Goal: Task Accomplishment & Management: Complete application form

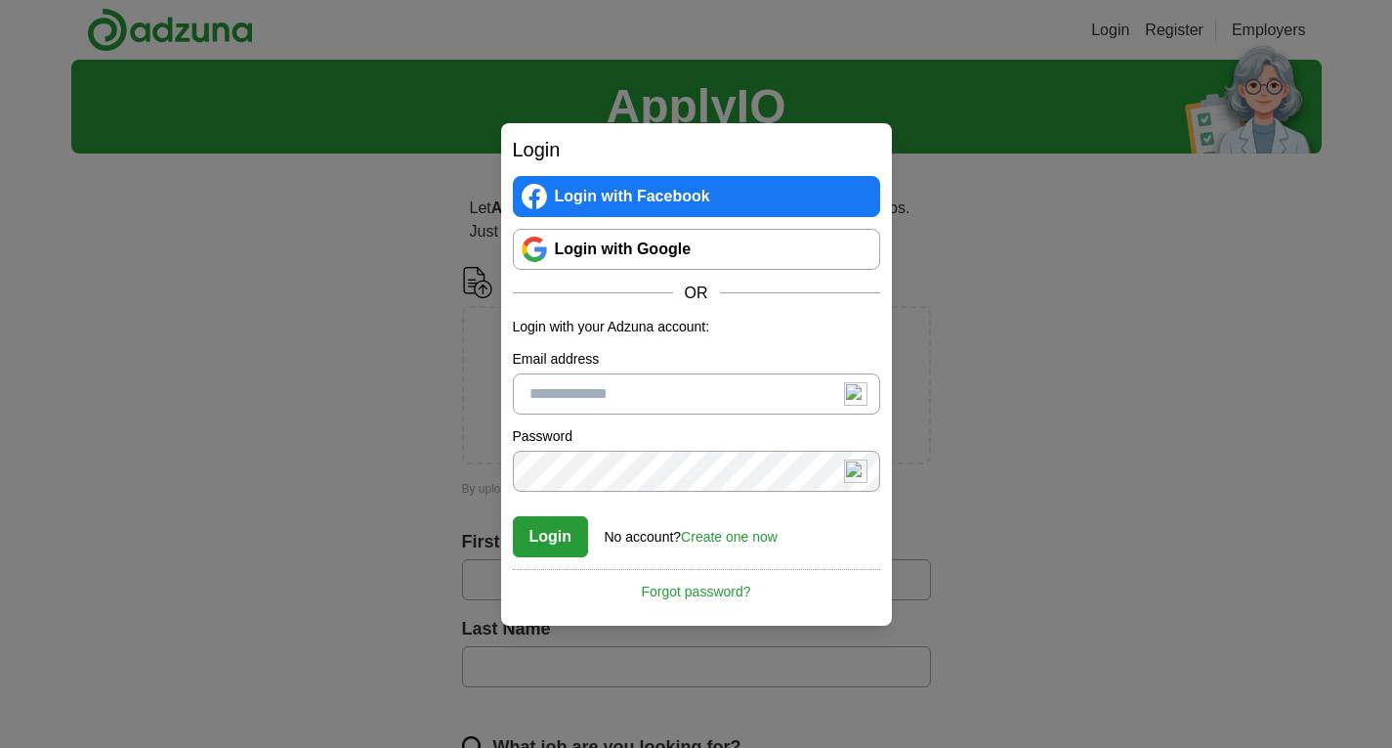
click at [659, 251] on link "Login with Google" at bounding box center [696, 249] width 367 height 41
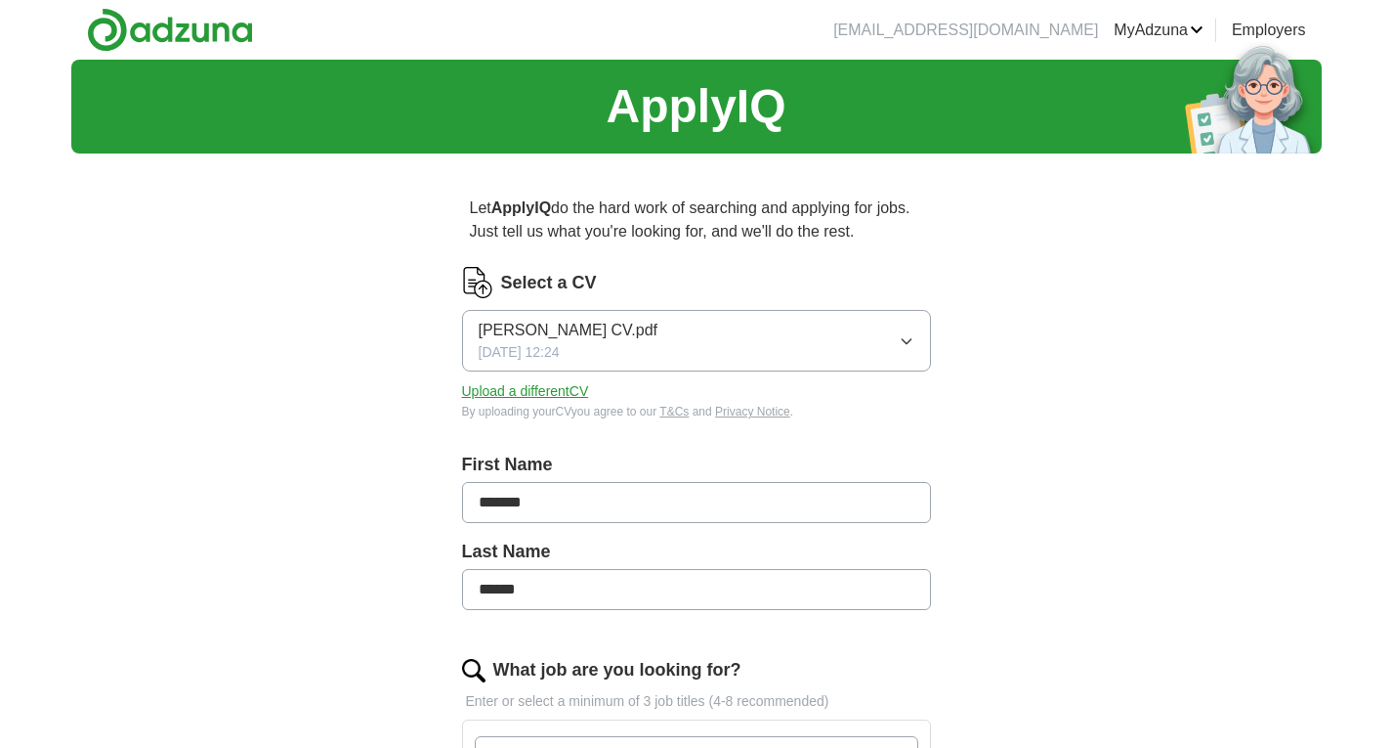
click at [529, 393] on button "Upload a different CV" at bounding box center [525, 391] width 127 height 21
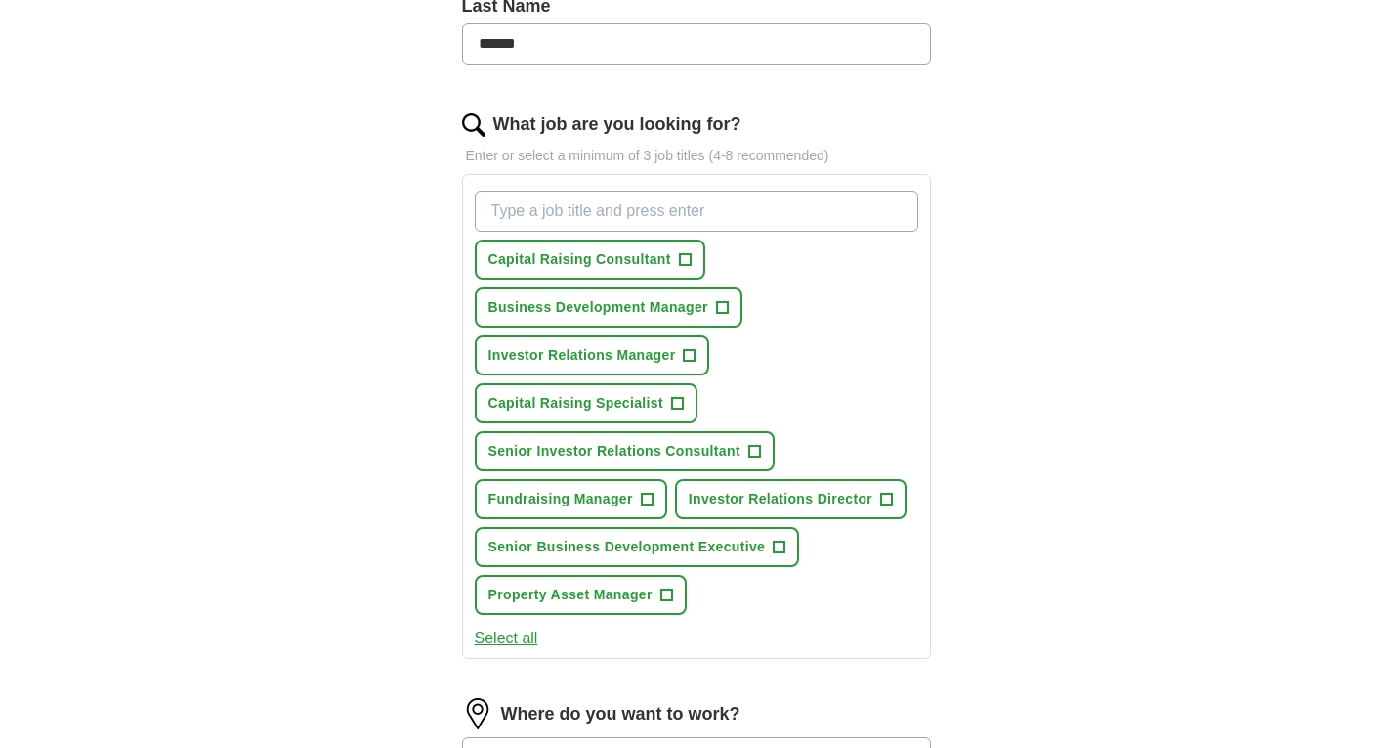
scroll to position [586, 0]
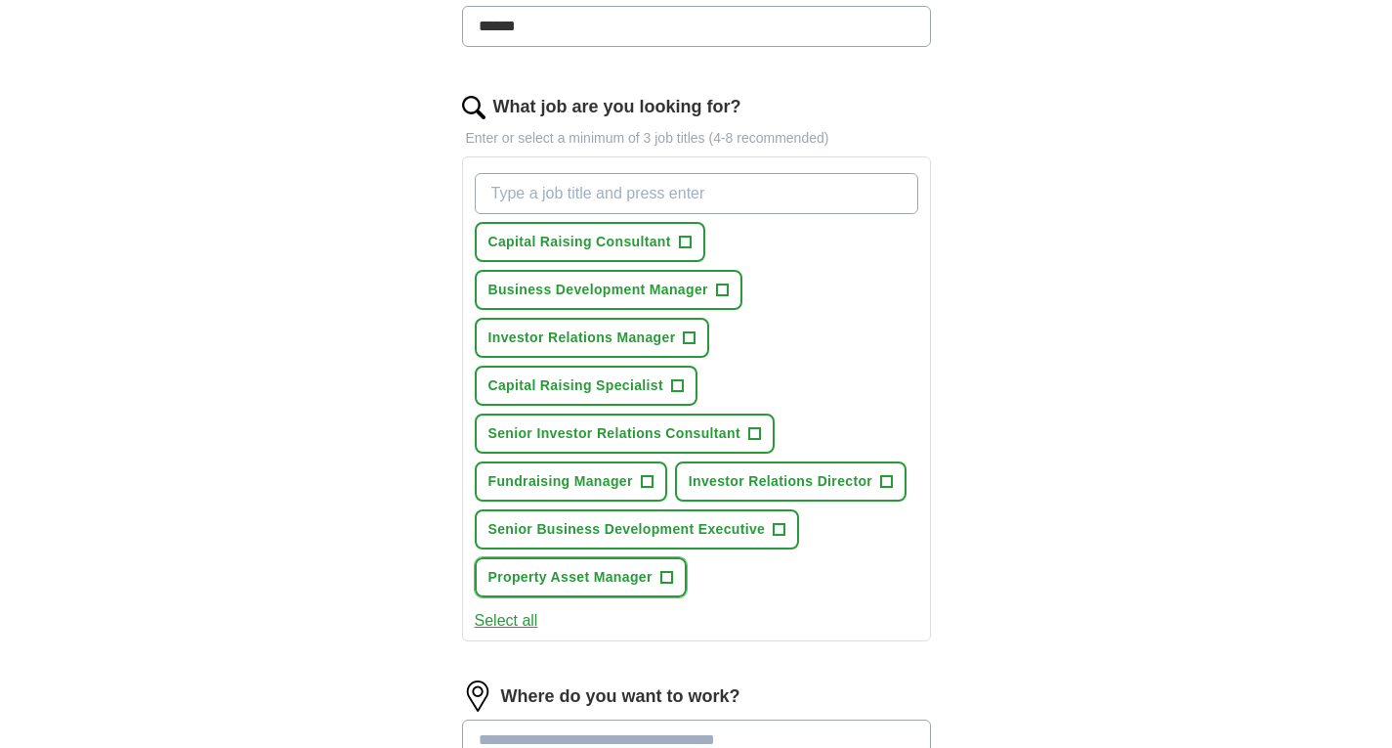
click at [668, 577] on span "+" at bounding box center [667, 578] width 12 height 16
click at [0, 0] on span "×" at bounding box center [0, 0] width 0 height 0
click at [688, 241] on span "+" at bounding box center [685, 243] width 12 height 16
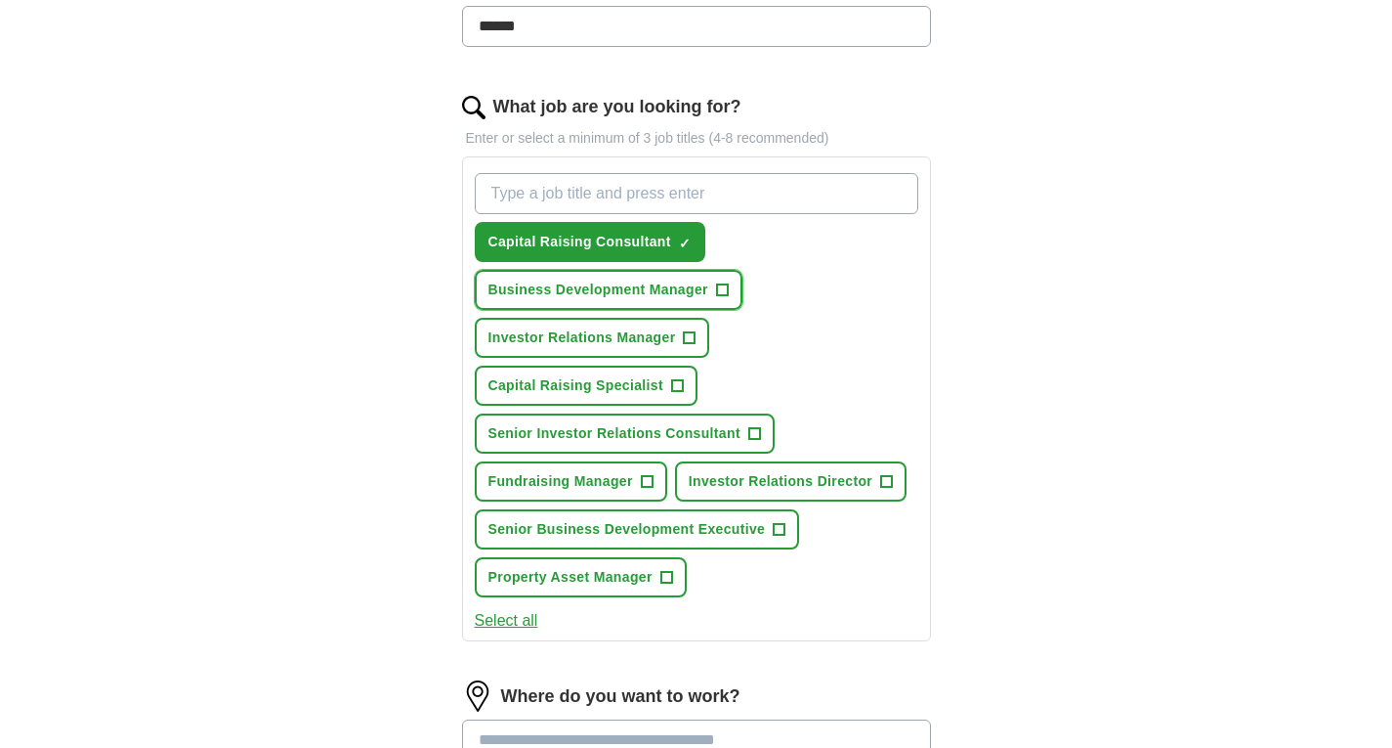
click at [725, 286] on span "+" at bounding box center [722, 290] width 12 height 16
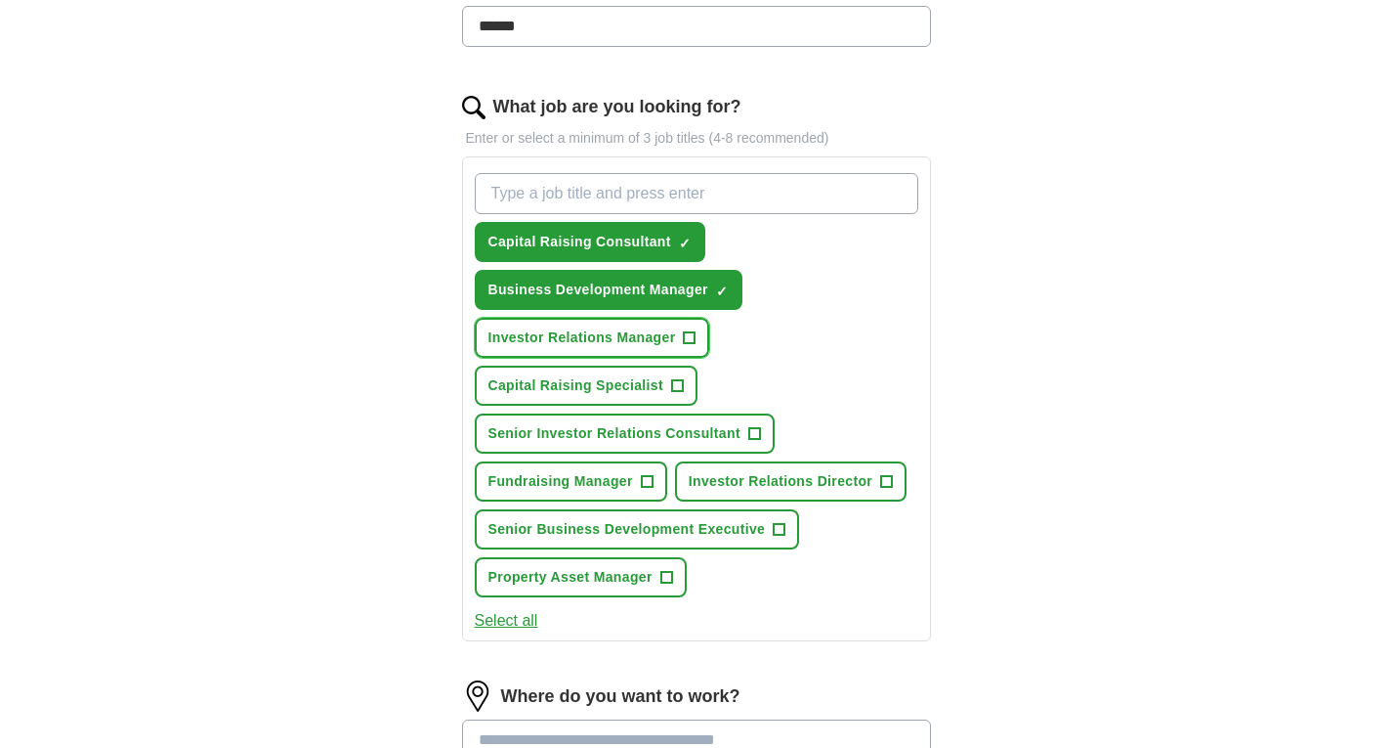
click at [684, 333] on span "+" at bounding box center [690, 338] width 12 height 16
click at [657, 375] on span "Capital Raising Specialist" at bounding box center [577, 385] width 176 height 21
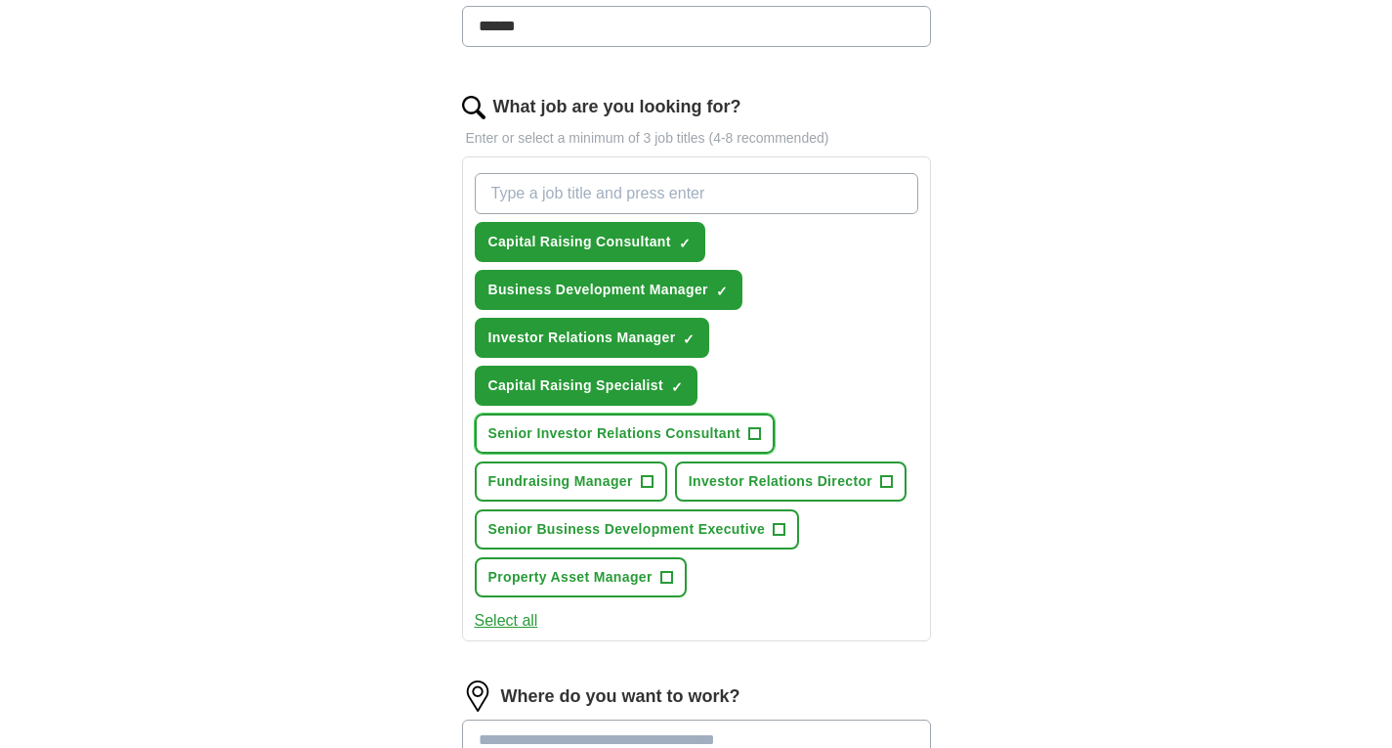
click at [632, 435] on span "Senior Investor Relations Consultant" at bounding box center [615, 433] width 252 height 21
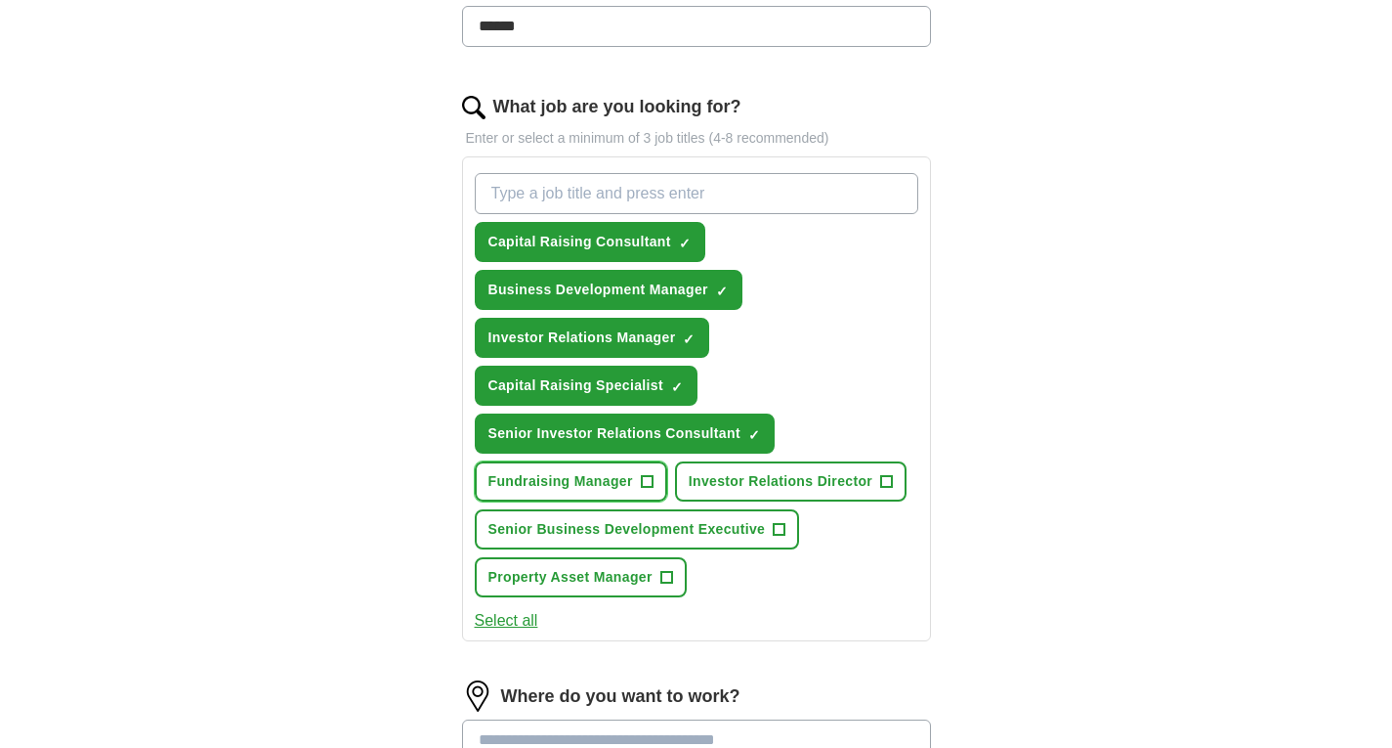
click at [579, 478] on span "Fundraising Manager" at bounding box center [561, 481] width 145 height 21
click at [755, 484] on span "Investor Relations Director" at bounding box center [781, 481] width 184 height 21
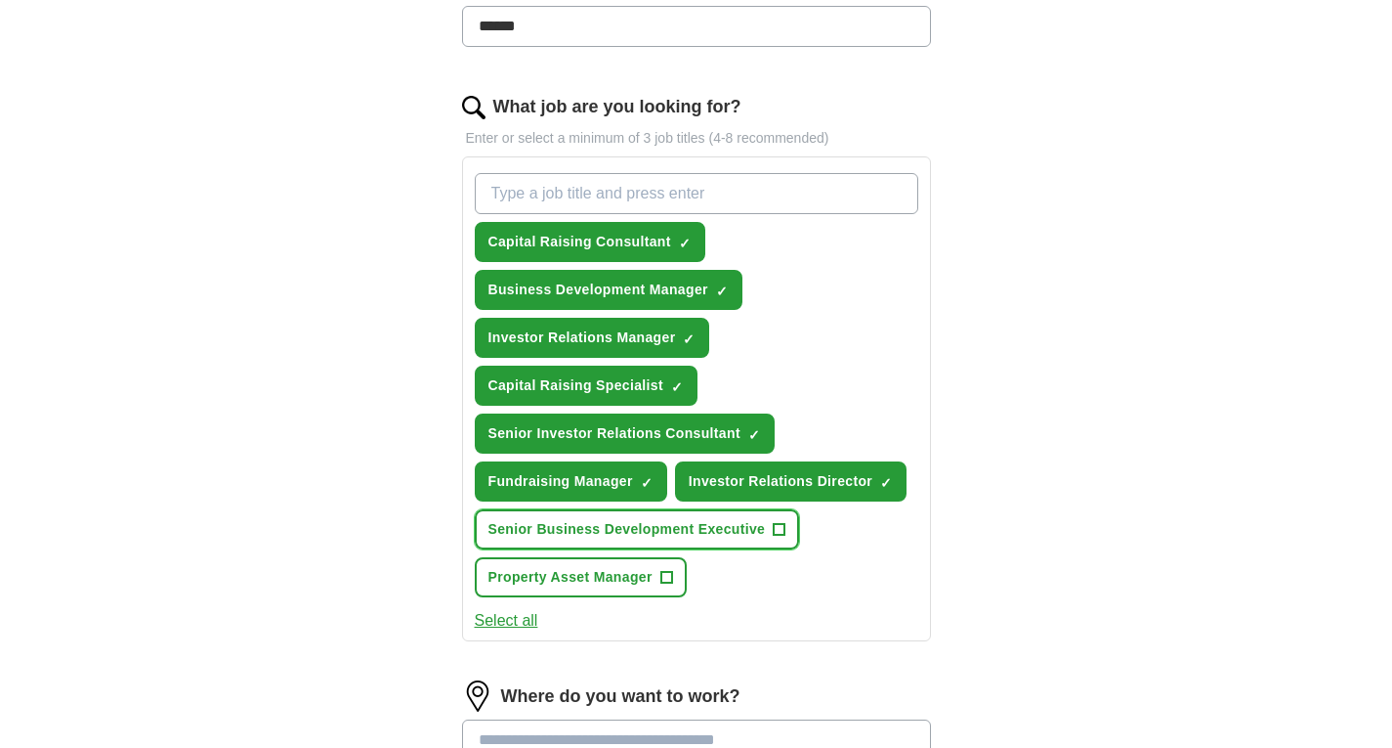
click at [610, 528] on span "Senior Business Development Executive" at bounding box center [628, 529] width 278 height 21
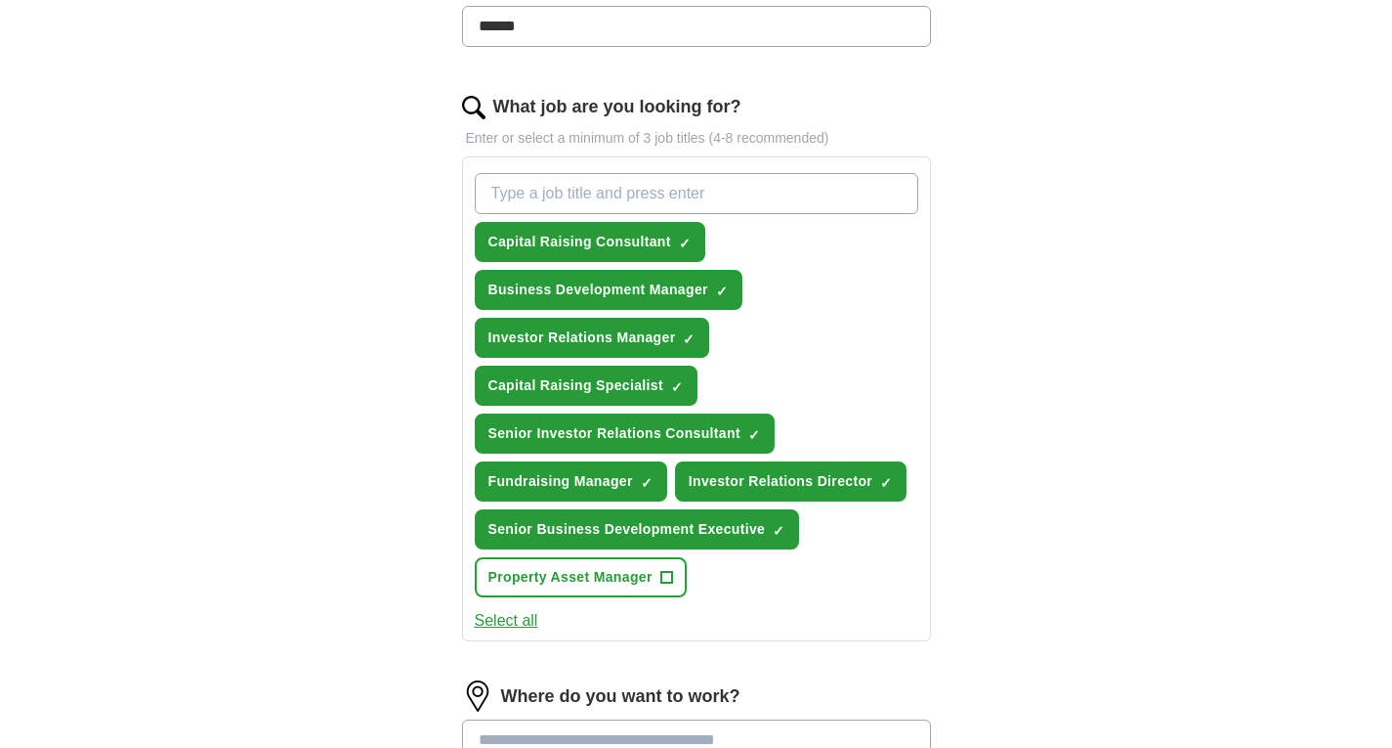
click at [555, 197] on input "What job are you looking for?" at bounding box center [697, 193] width 444 height 41
type input "C"
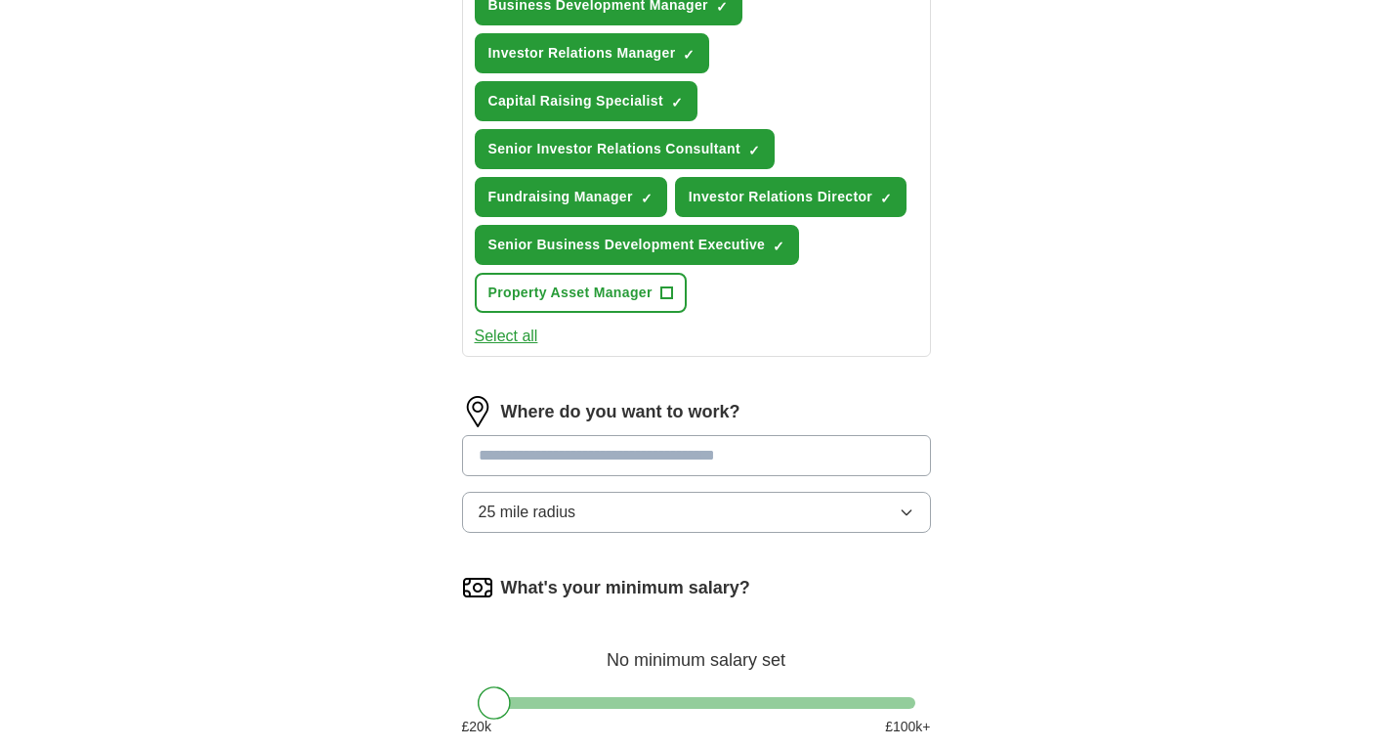
scroll to position [879, 0]
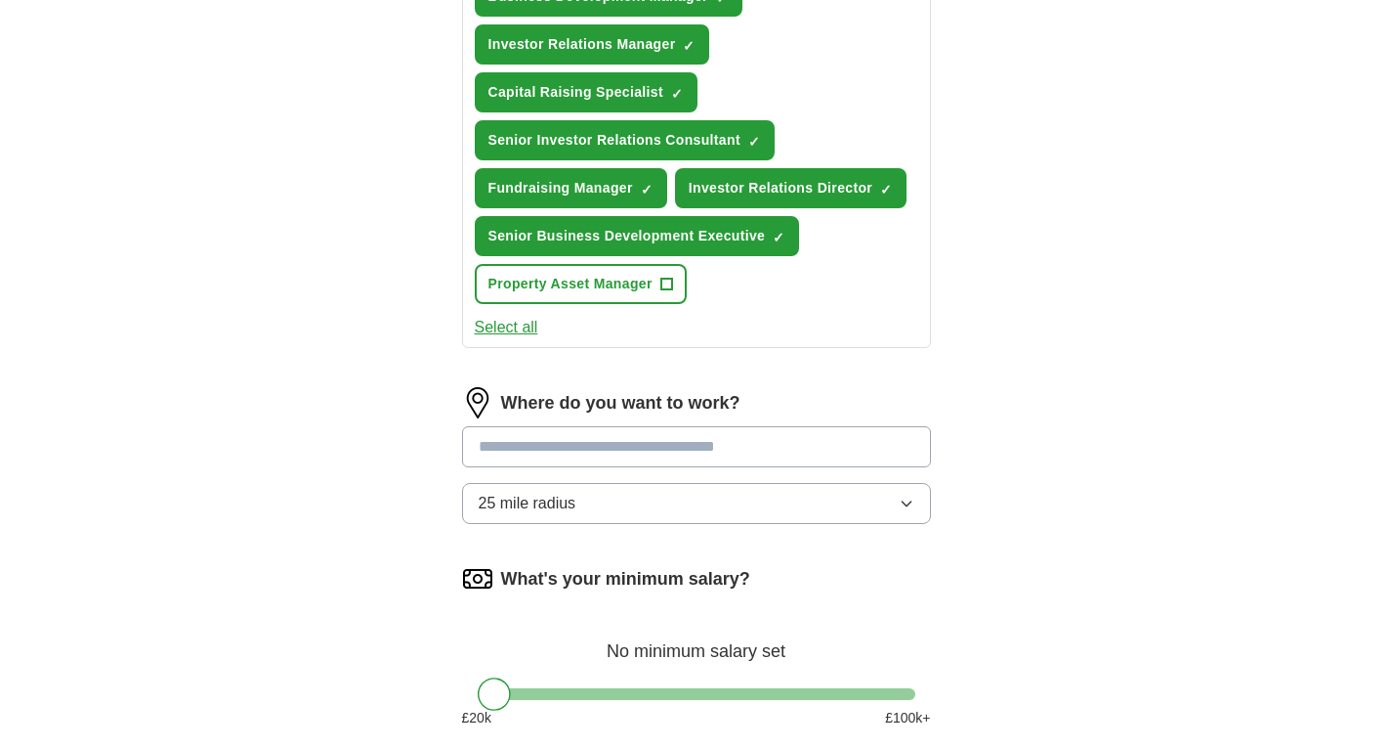
click at [589, 450] on input at bounding box center [696, 446] width 469 height 41
type input "*"
type input "******"
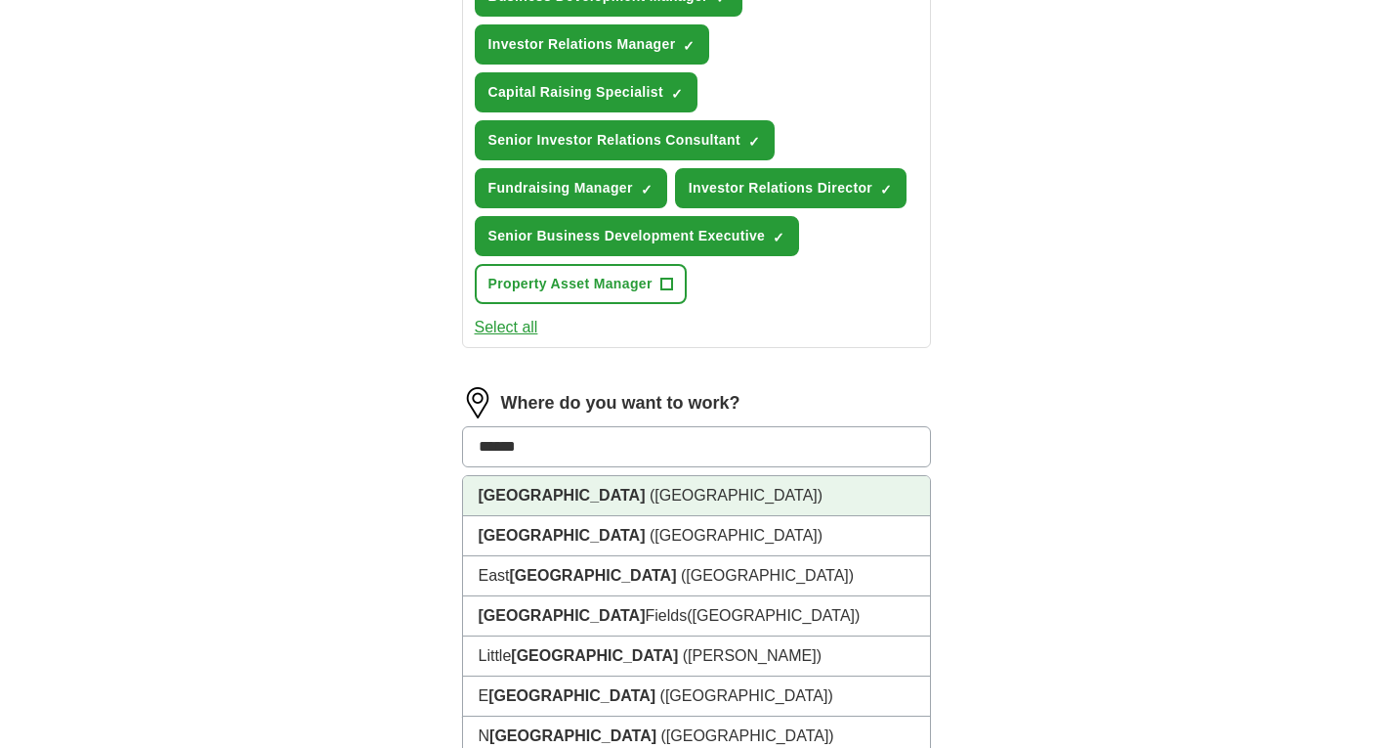
click at [526, 492] on strong "[GEOGRAPHIC_DATA]" at bounding box center [562, 495] width 167 height 17
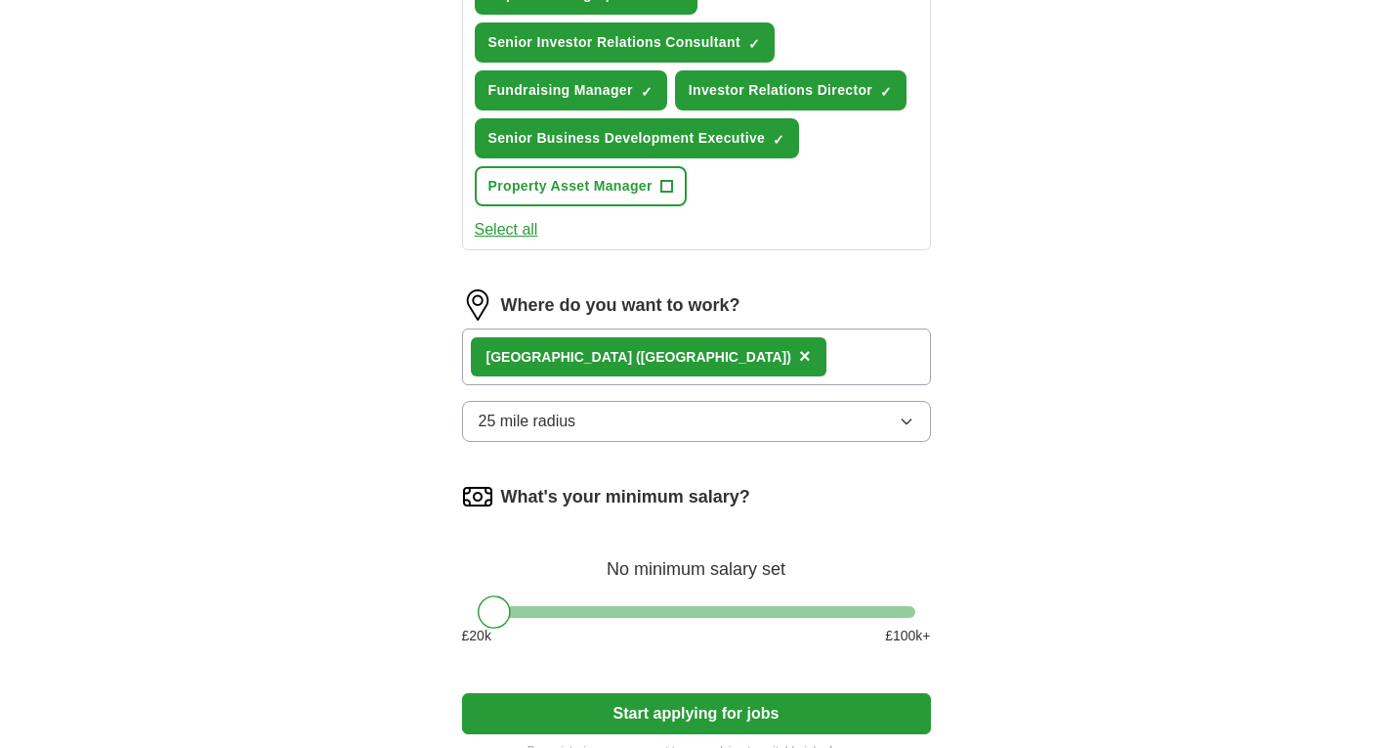
scroll to position [1173, 0]
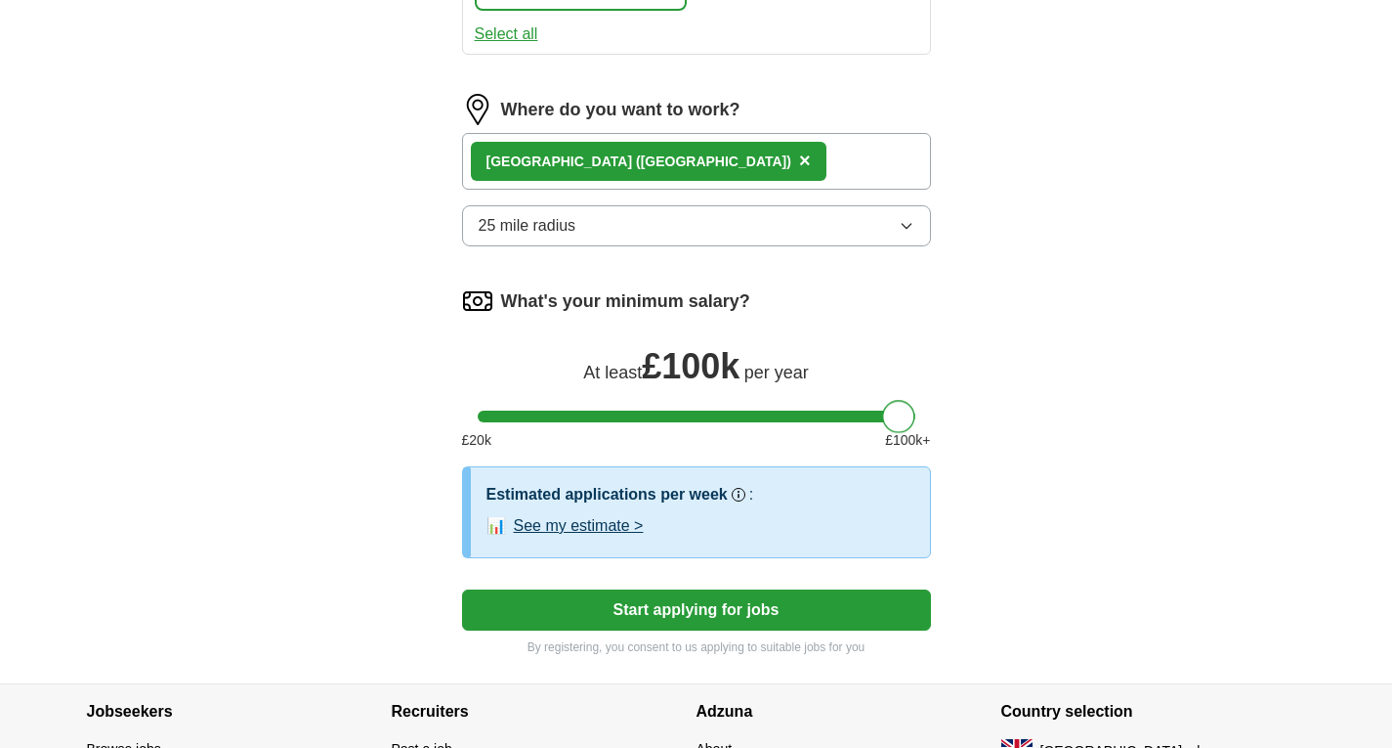
drag, startPoint x: 495, startPoint y: 418, endPoint x: 913, endPoint y: 414, distance: 417.3
click at [913, 414] on div at bounding box center [898, 416] width 33 height 33
drag, startPoint x: 903, startPoint y: 418, endPoint x: 953, endPoint y: 406, distance: 51.4
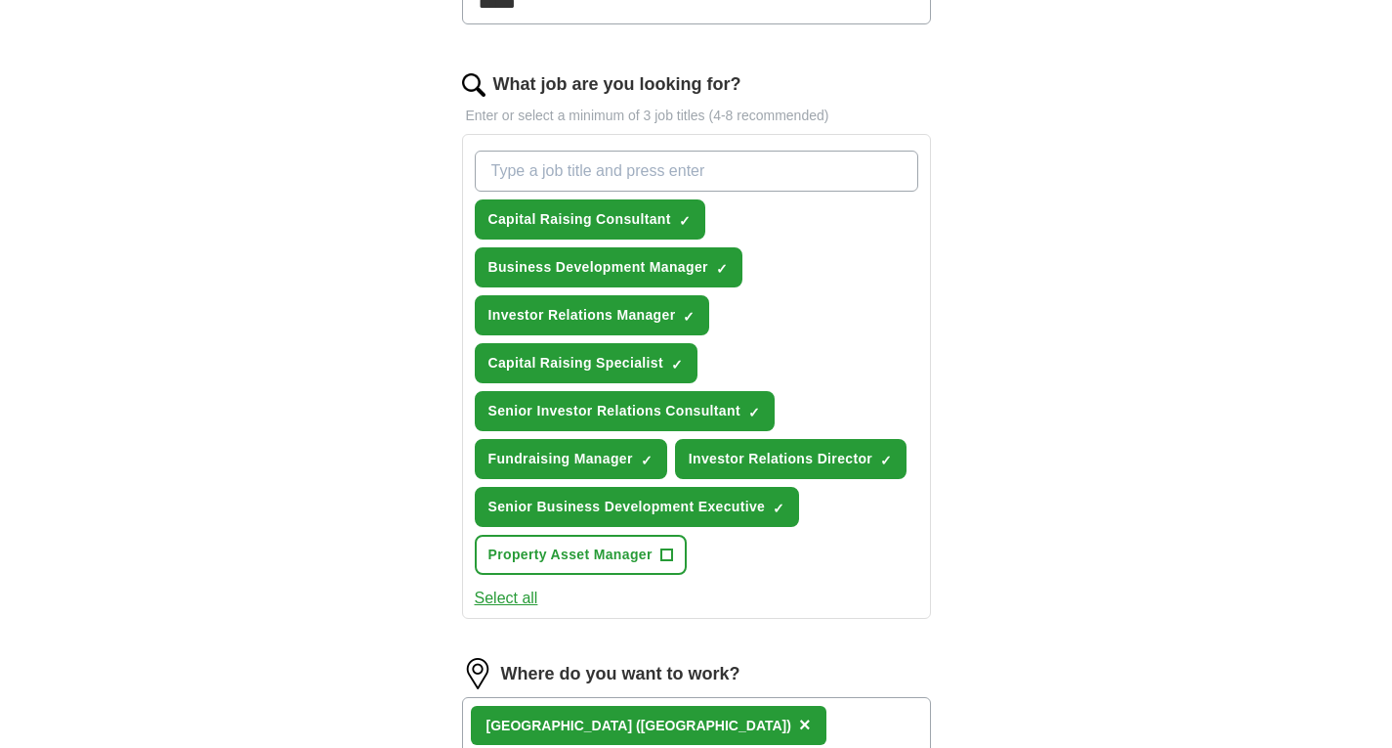
scroll to position [586, 0]
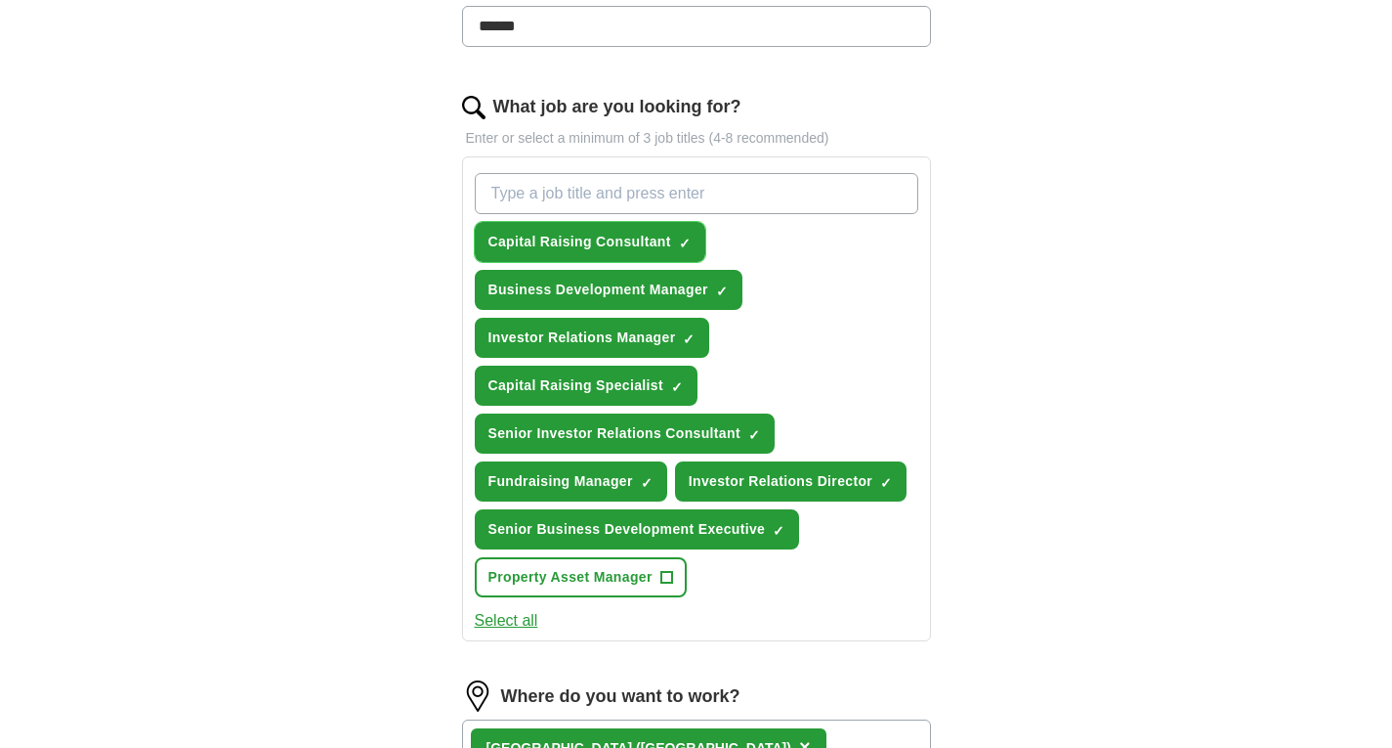
click at [0, 0] on span "×" at bounding box center [0, 0] width 0 height 0
click at [567, 196] on input "What job are you looking for?" at bounding box center [697, 193] width 444 height 41
click at [689, 236] on span "+" at bounding box center [685, 243] width 12 height 16
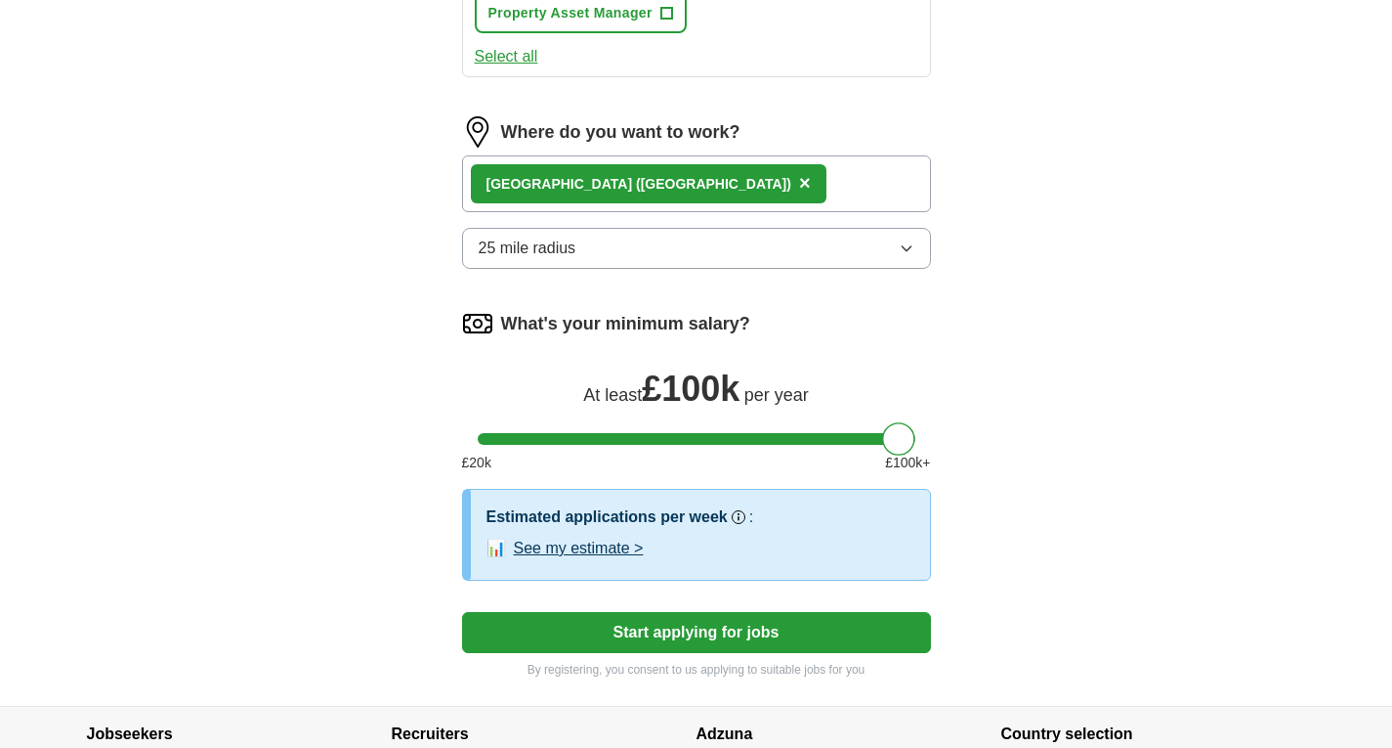
scroll to position [1173, 0]
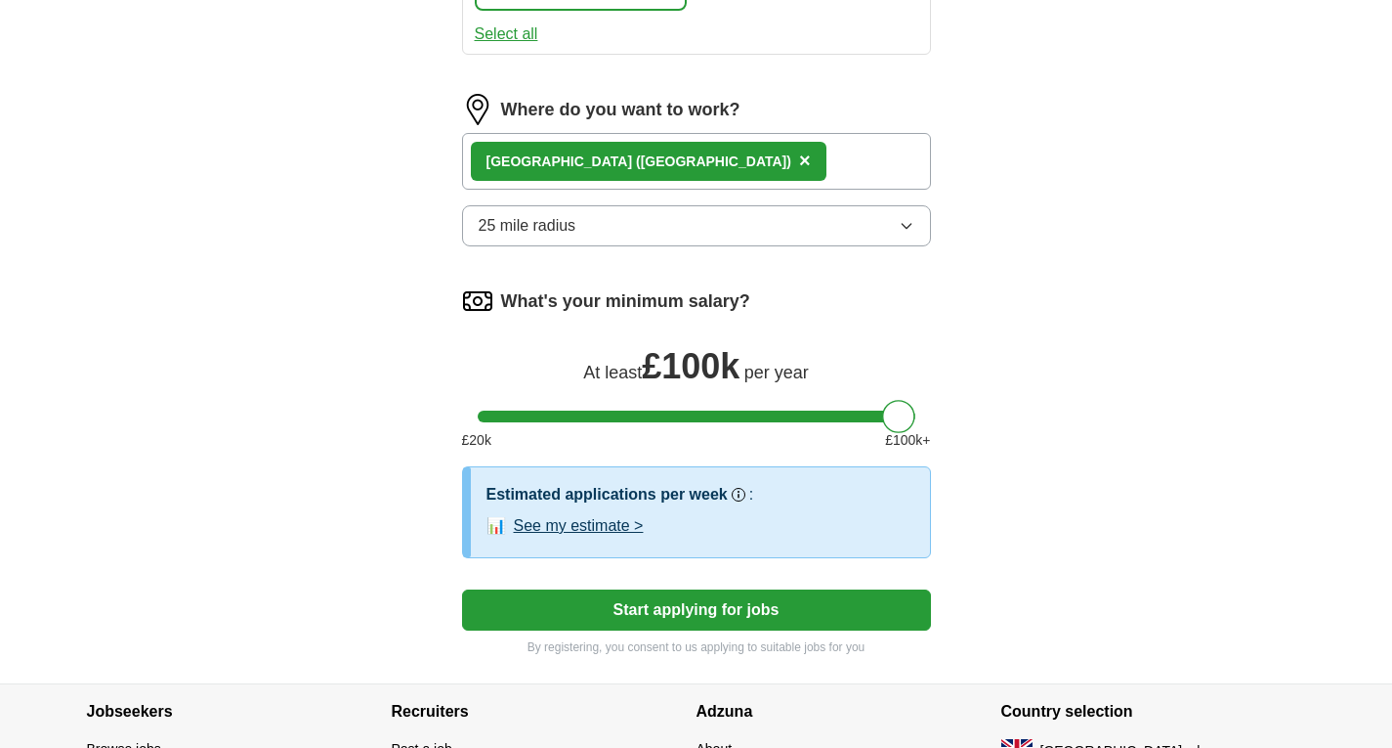
click at [705, 600] on button "Start applying for jobs" at bounding box center [696, 609] width 469 height 41
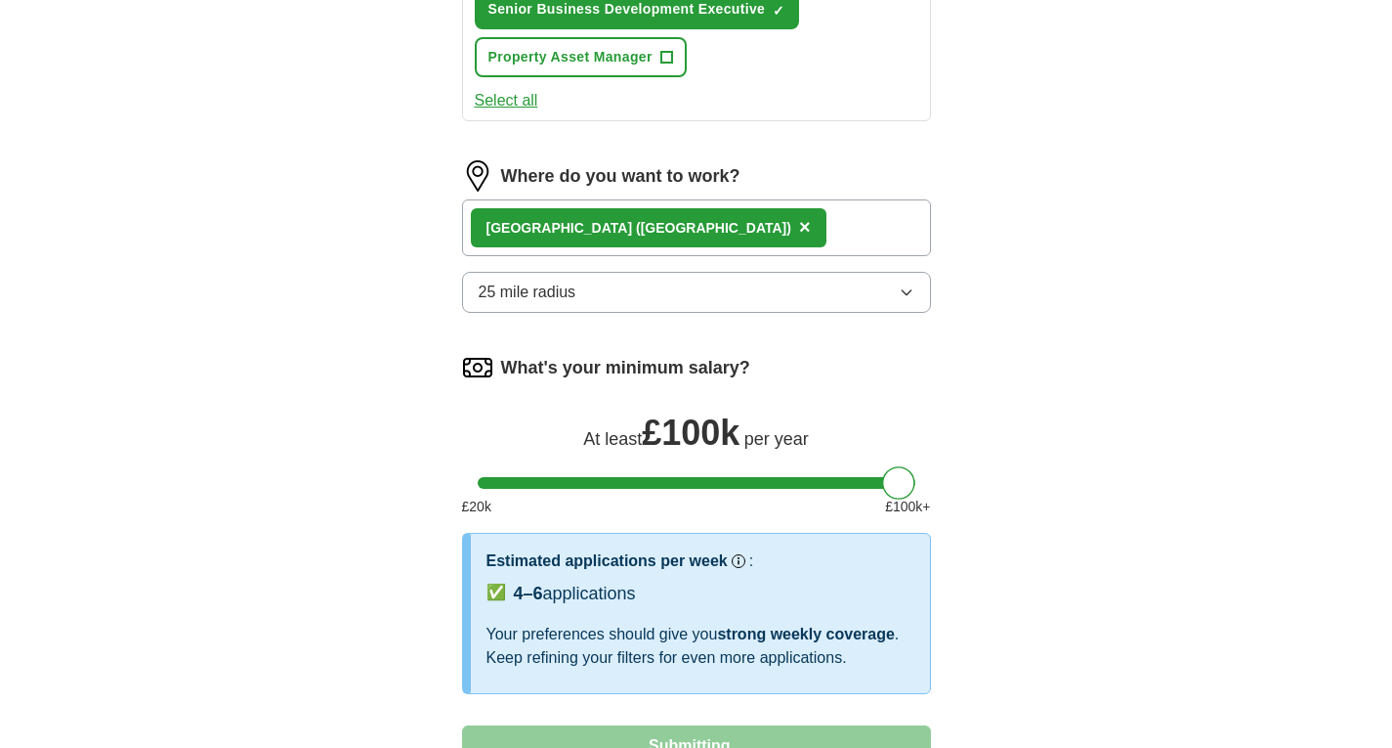
select select "**"
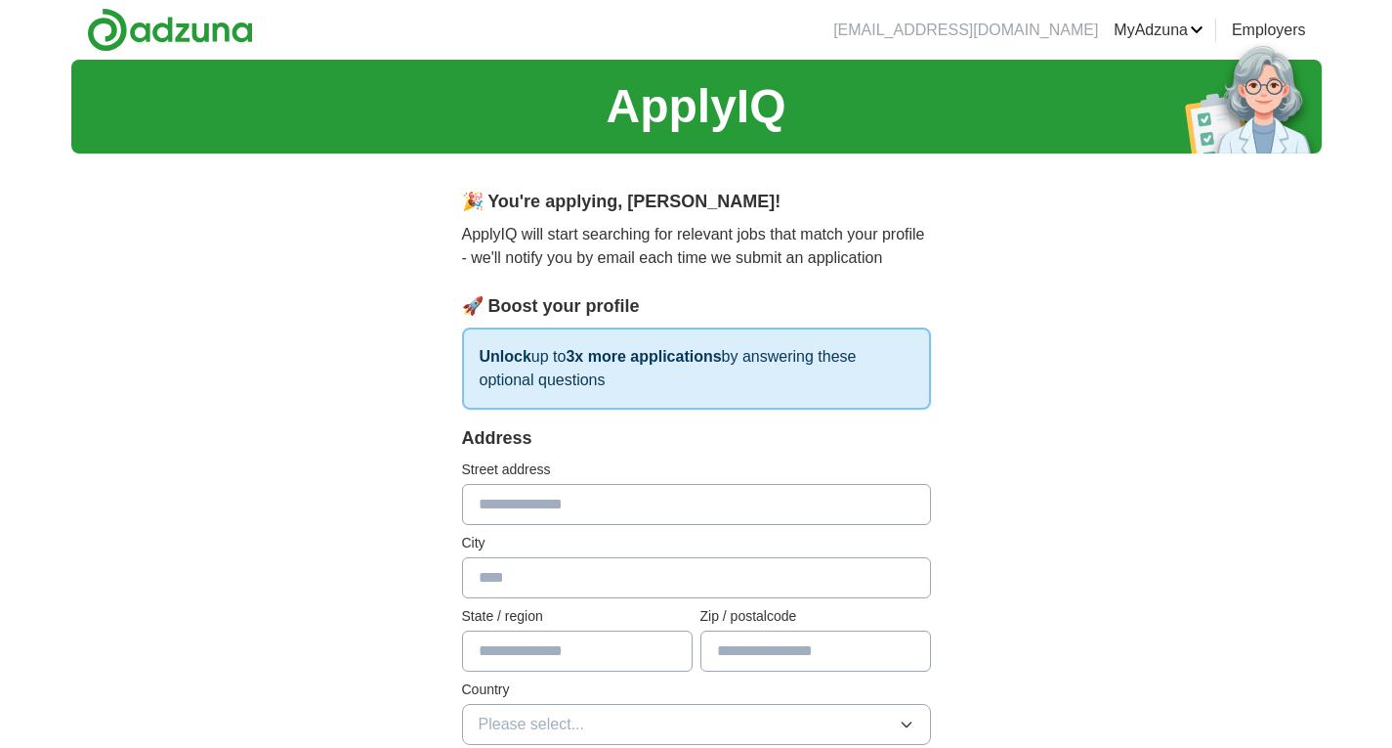
scroll to position [195, 0]
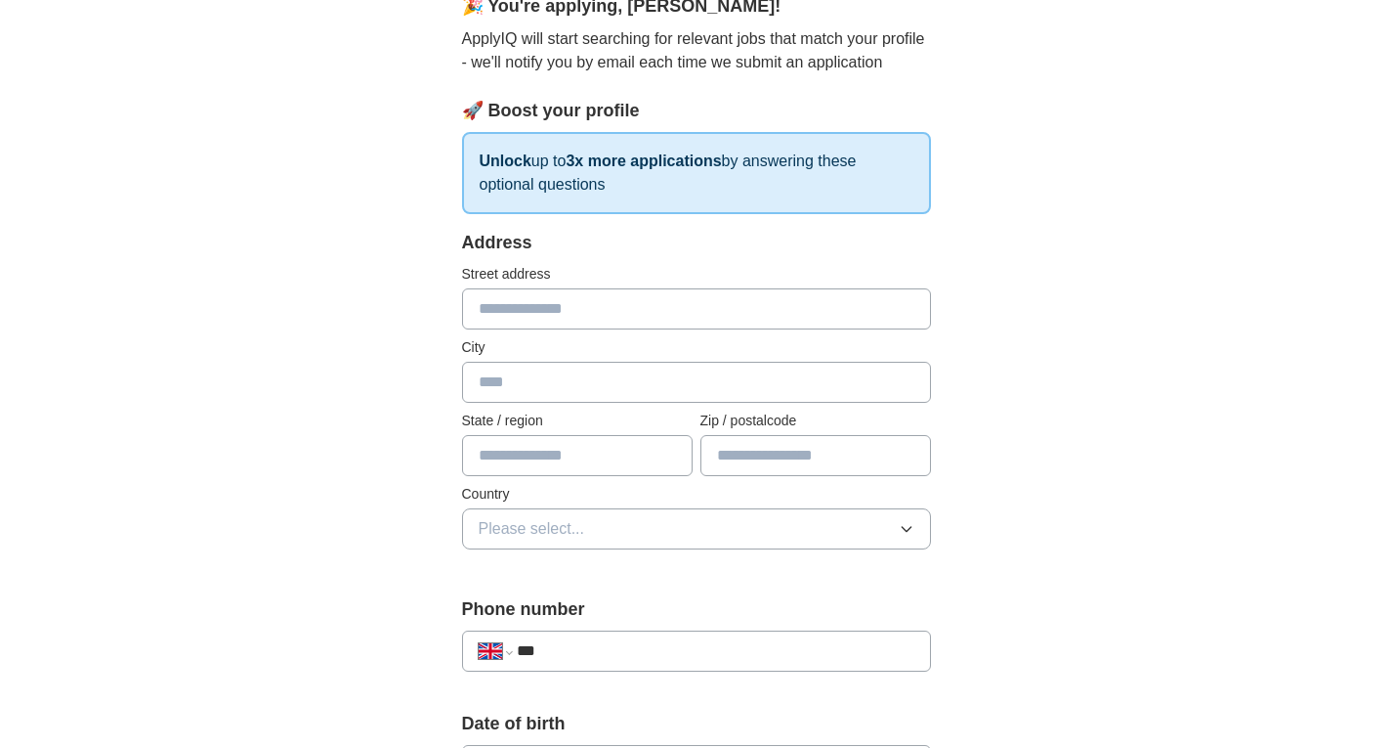
click at [543, 297] on input "text" at bounding box center [696, 308] width 469 height 41
type input "**********"
type input "******"
type input "*******"
click at [508, 454] on input "text" at bounding box center [577, 455] width 231 height 41
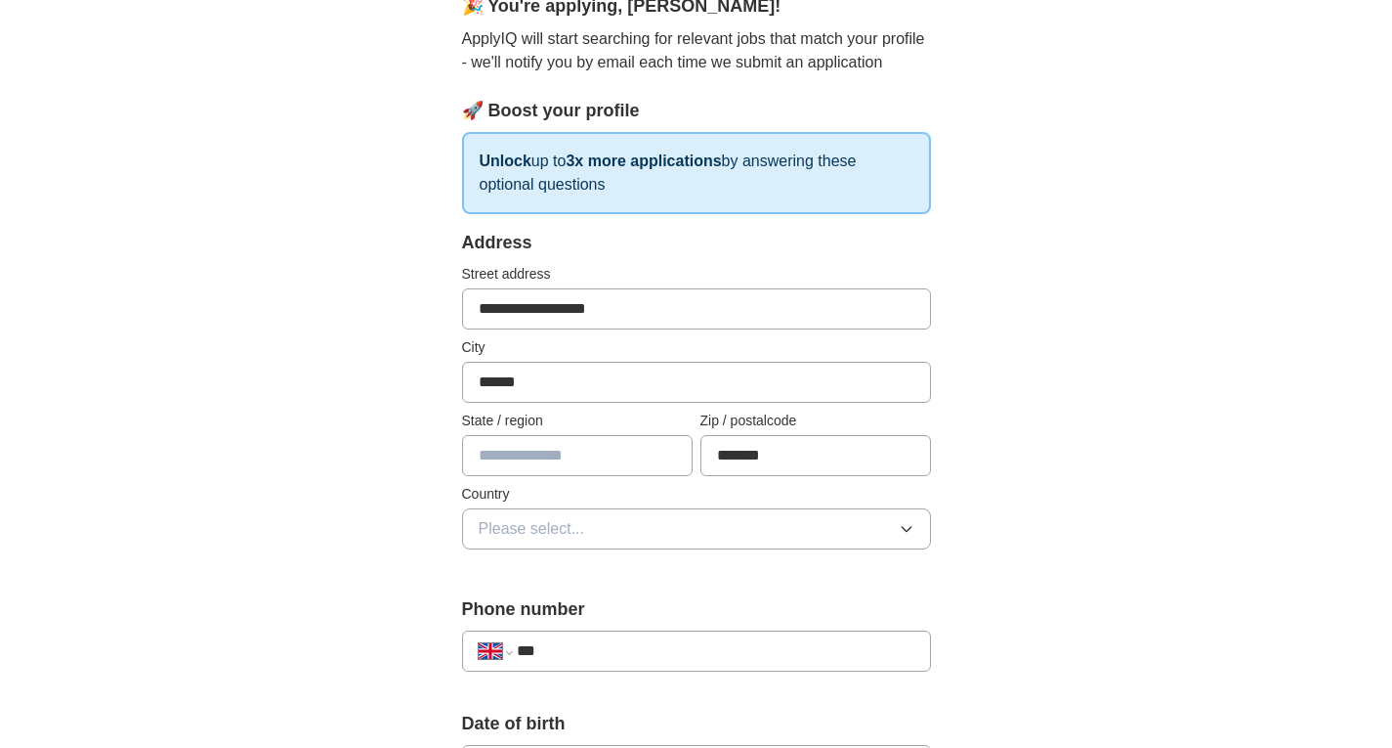
click at [526, 529] on span "Please select..." at bounding box center [532, 528] width 107 height 23
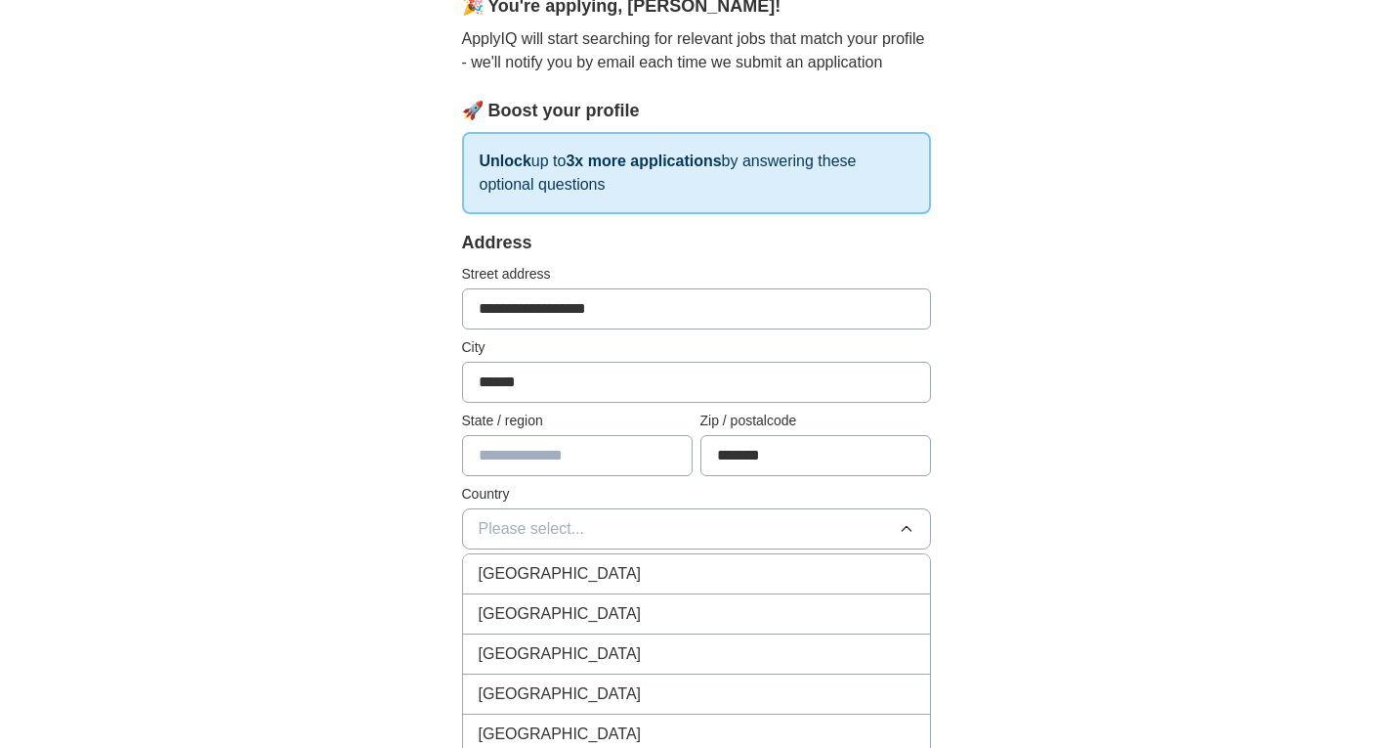
click at [536, 564] on span "[GEOGRAPHIC_DATA]" at bounding box center [560, 573] width 163 height 23
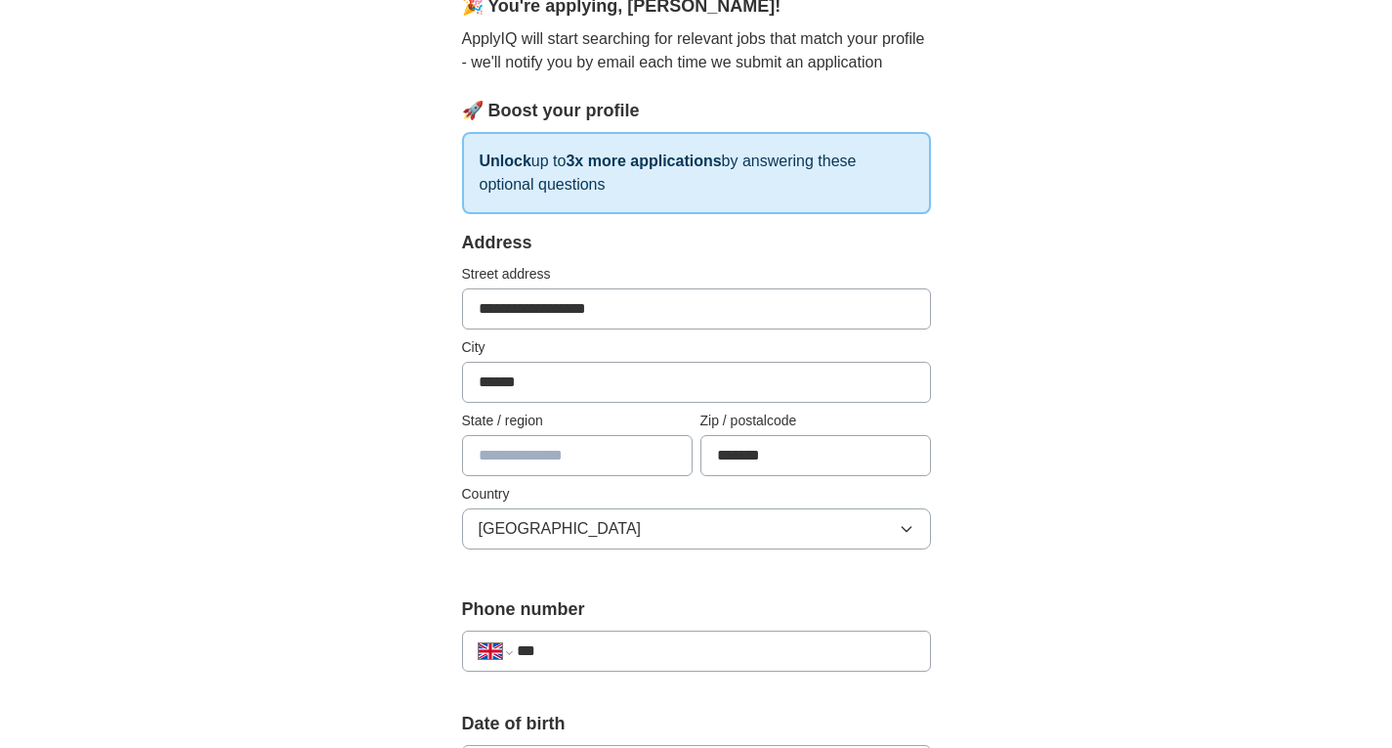
click at [538, 449] on input "text" at bounding box center [577, 455] width 231 height 41
drag, startPoint x: 557, startPoint y: 387, endPoint x: 440, endPoint y: 391, distance: 117.3
type input "**********"
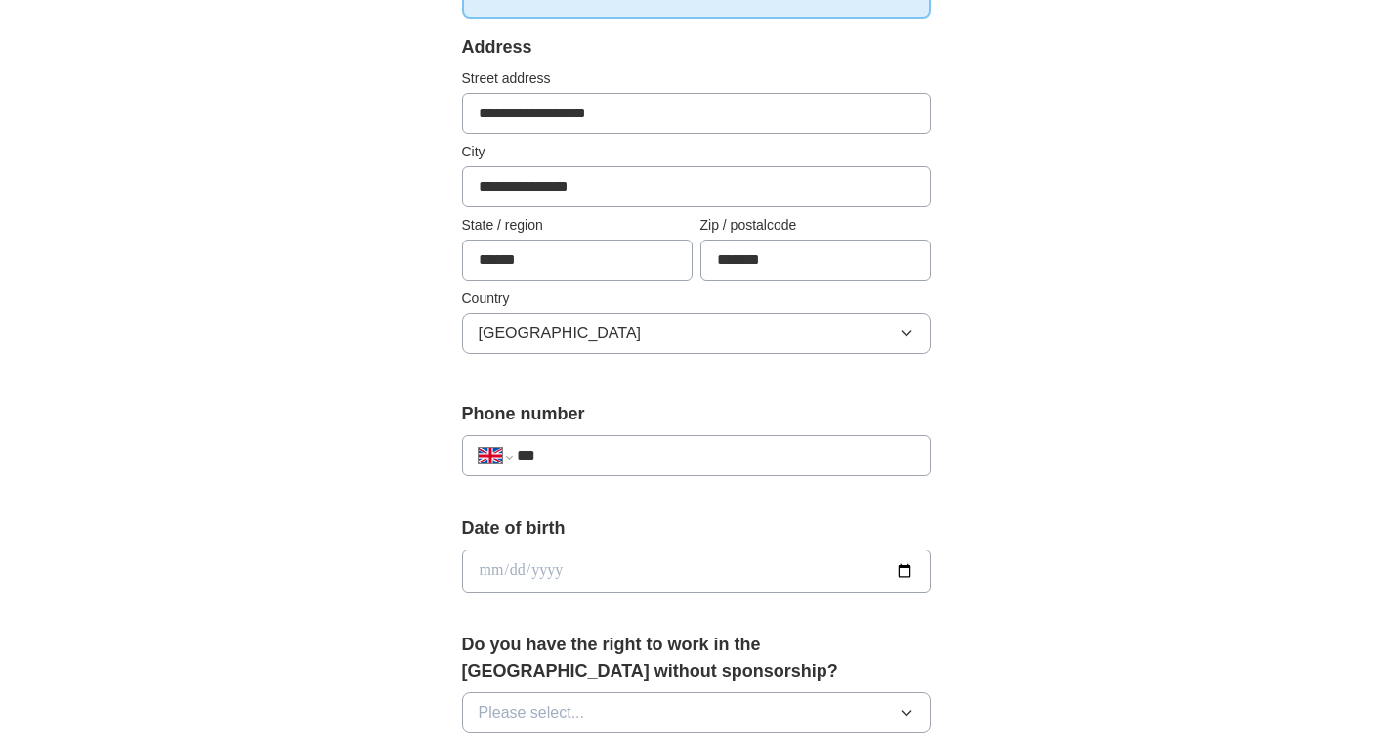
type input "******"
click at [553, 454] on input "***" at bounding box center [715, 455] width 397 height 23
type input "**********"
click at [627, 573] on input "date" at bounding box center [696, 570] width 469 height 43
click at [904, 567] on input "date" at bounding box center [696, 570] width 469 height 43
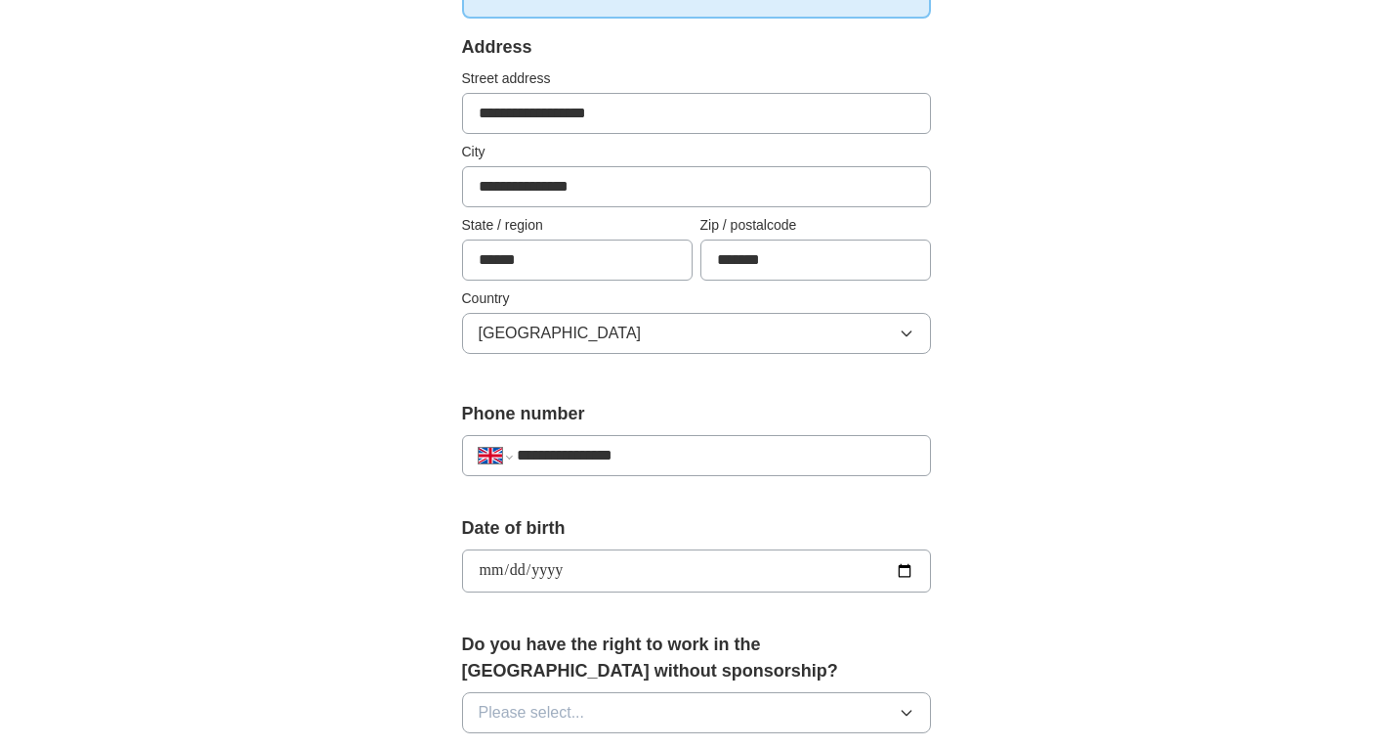
type input "**********"
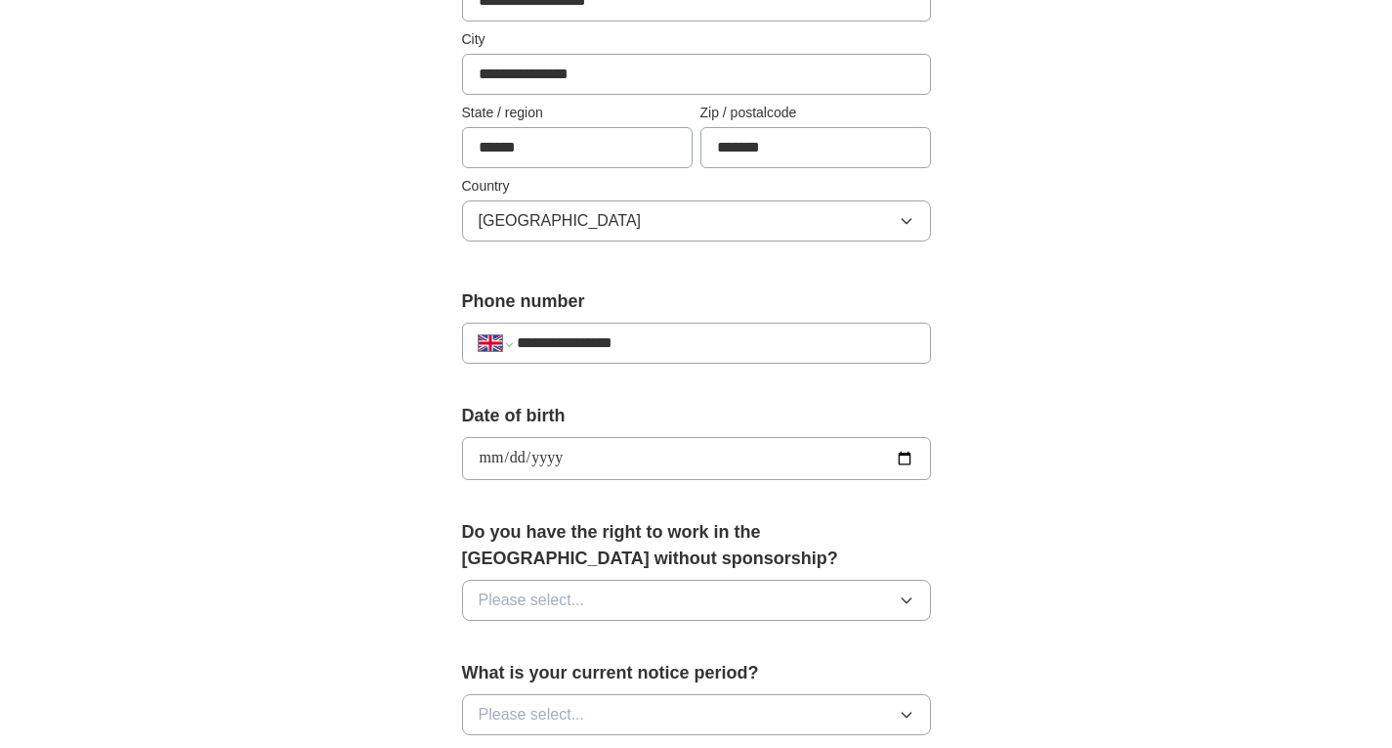
scroll to position [586, 0]
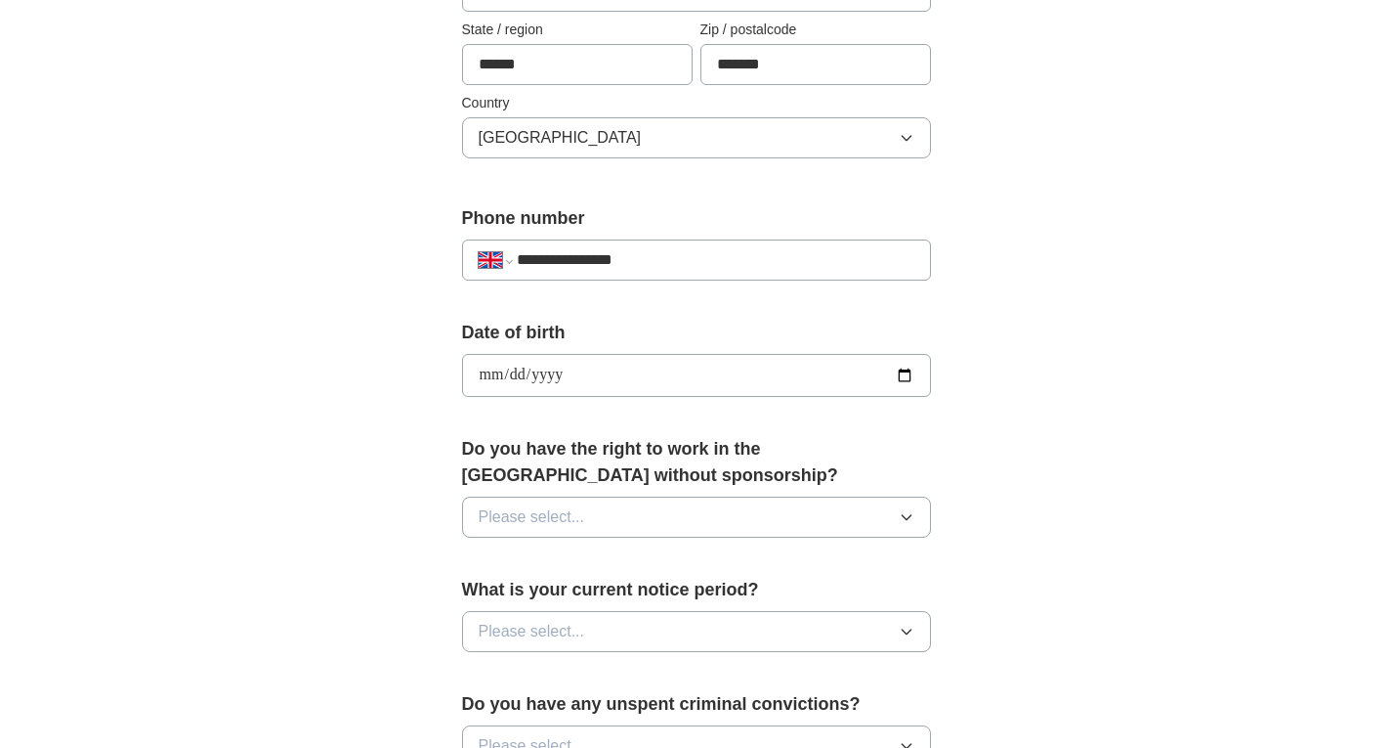
click at [563, 521] on span "Please select..." at bounding box center [532, 516] width 107 height 23
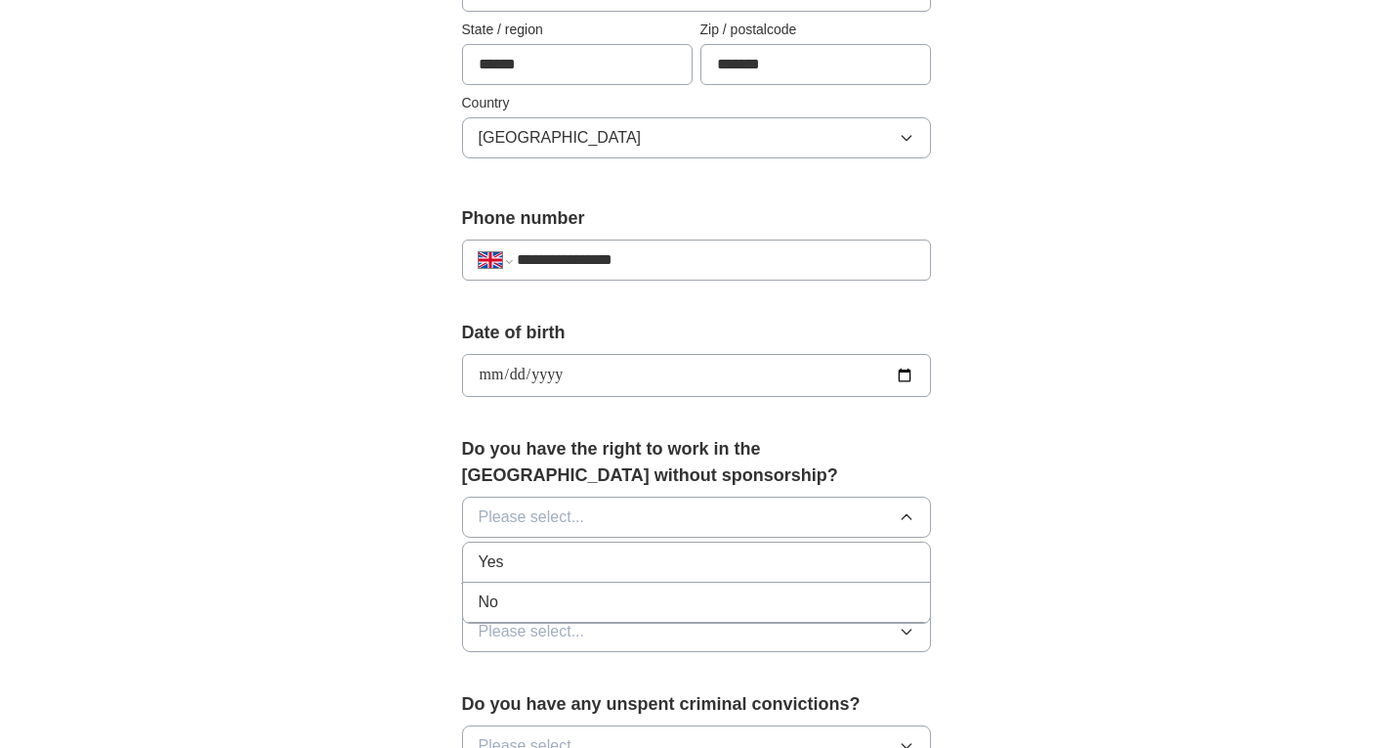
click at [532, 558] on div "Yes" at bounding box center [697, 561] width 436 height 23
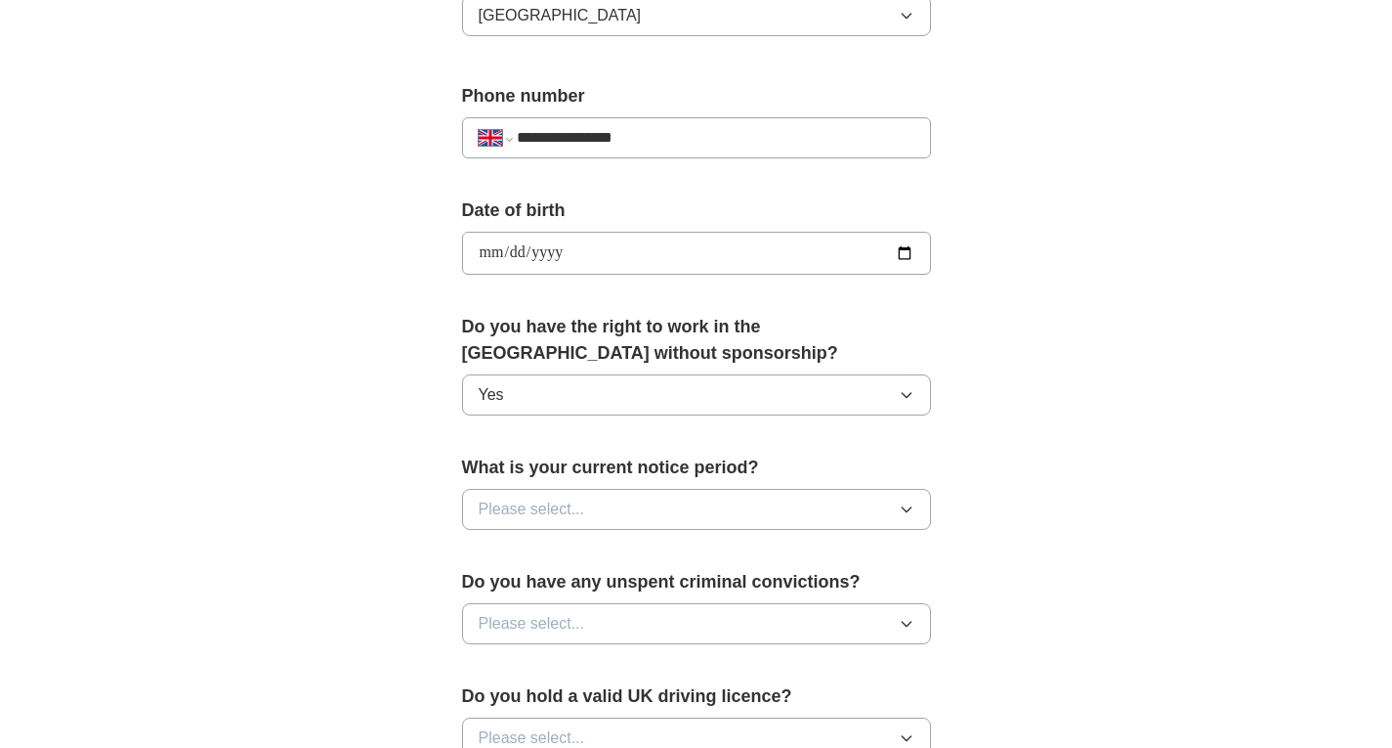
scroll to position [782, 0]
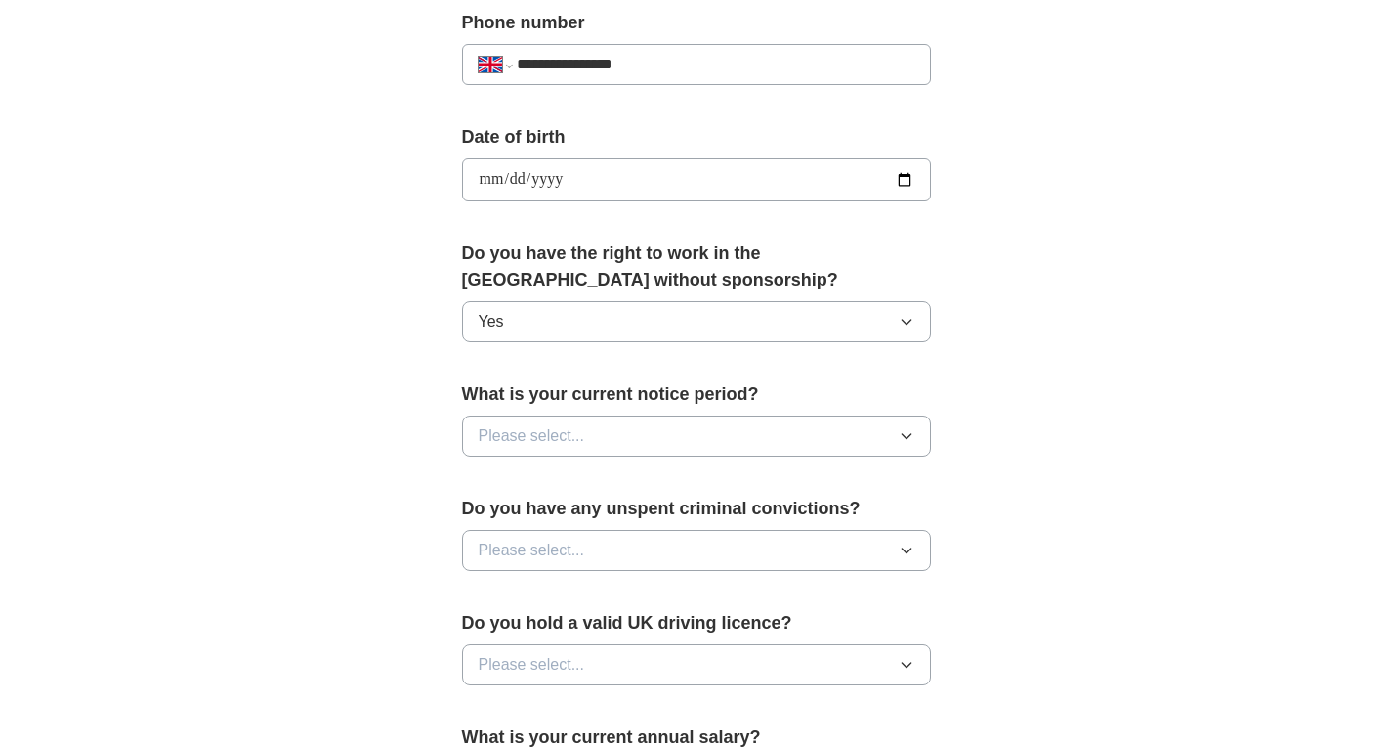
click at [555, 428] on span "Please select..." at bounding box center [532, 435] width 107 height 23
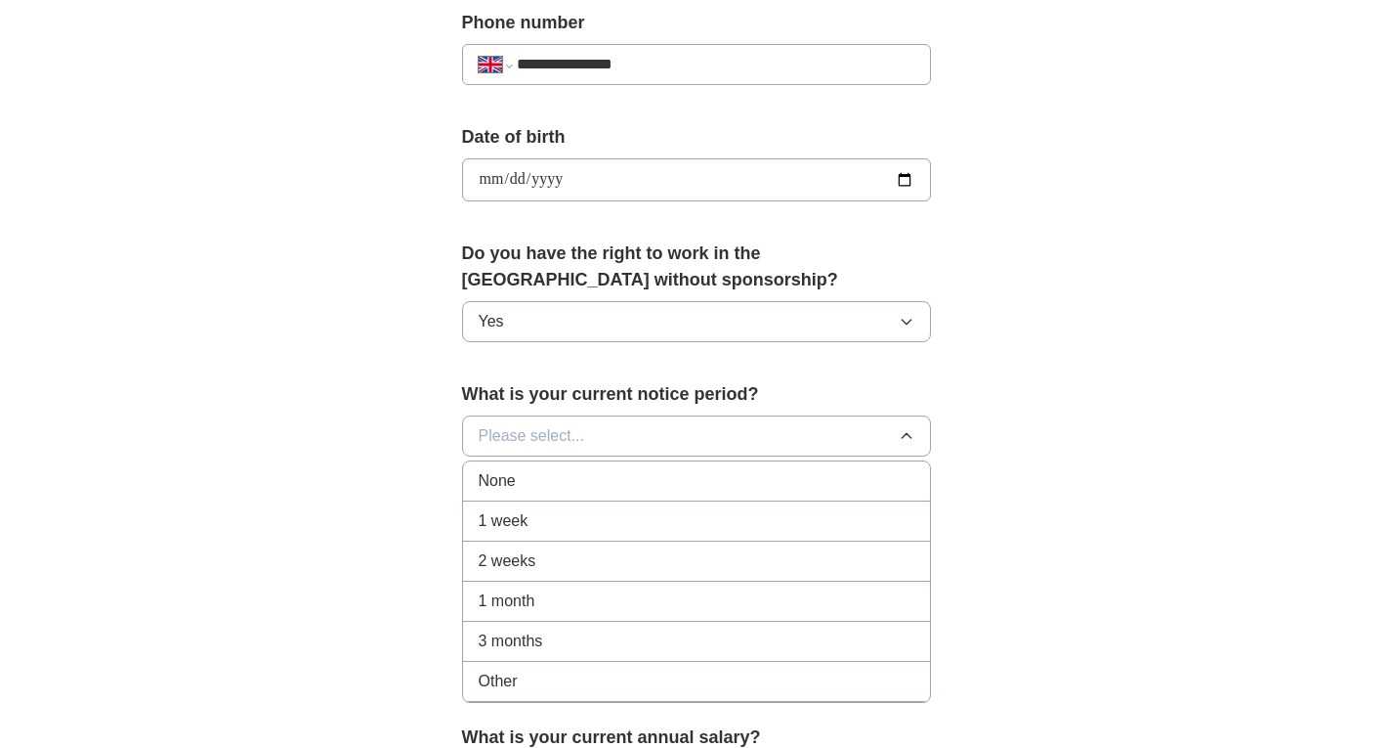
click at [508, 518] on span "1 week" at bounding box center [504, 520] width 50 height 23
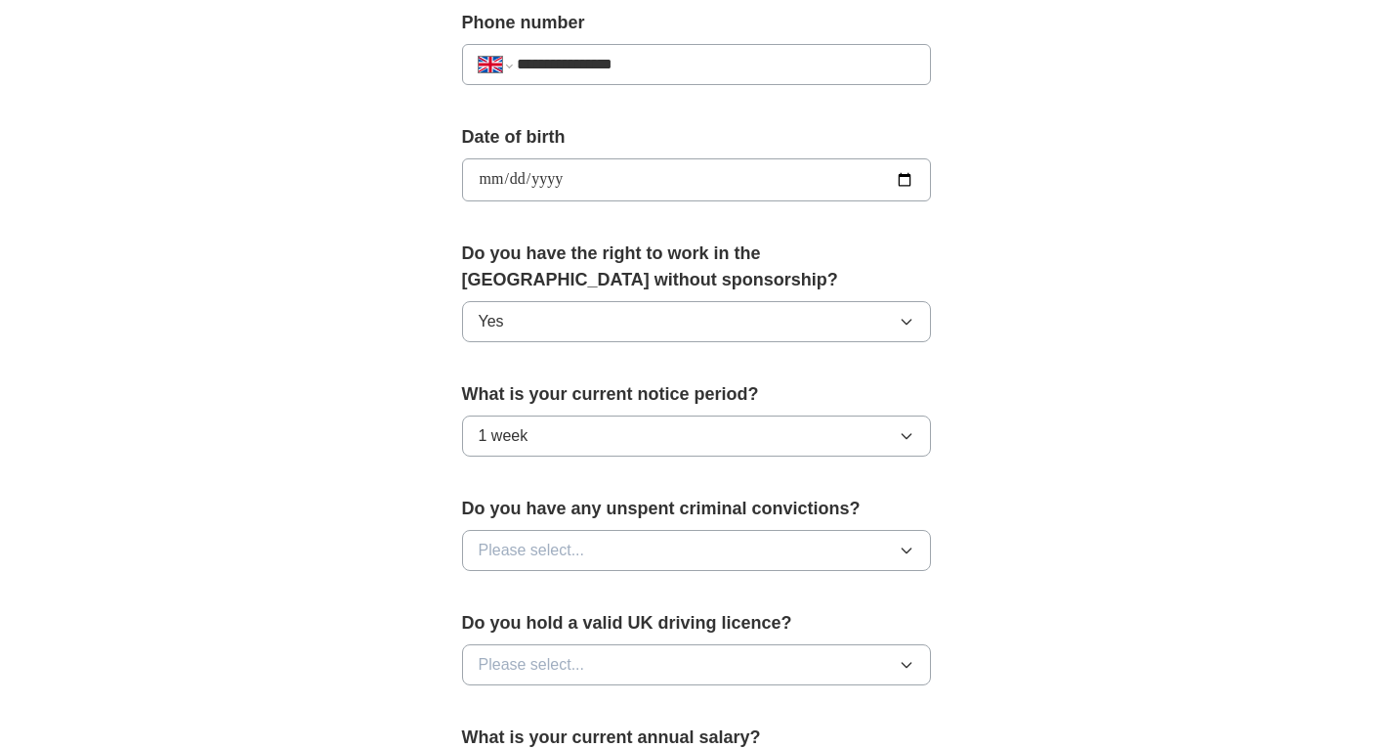
click at [540, 556] on span "Please select..." at bounding box center [532, 549] width 107 height 23
click at [526, 629] on div "No" at bounding box center [697, 634] width 436 height 23
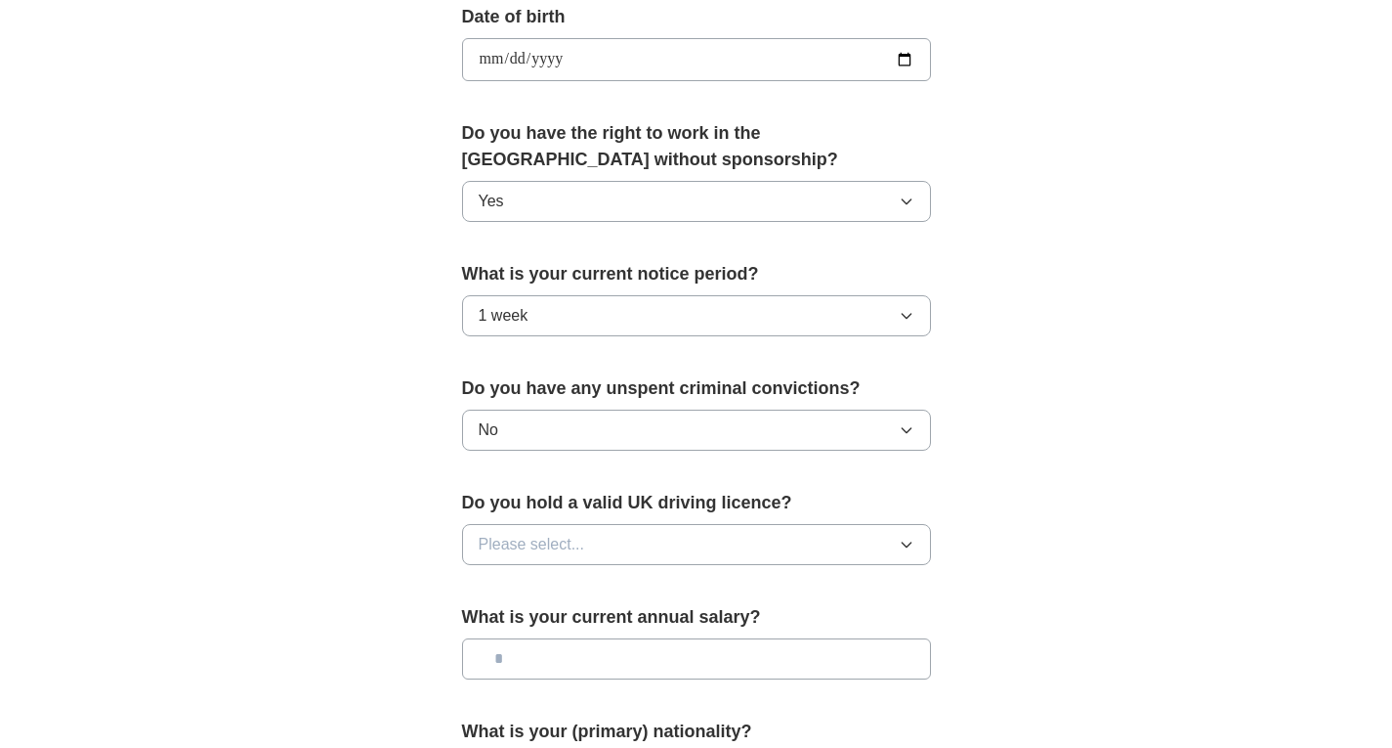
scroll to position [1075, 0]
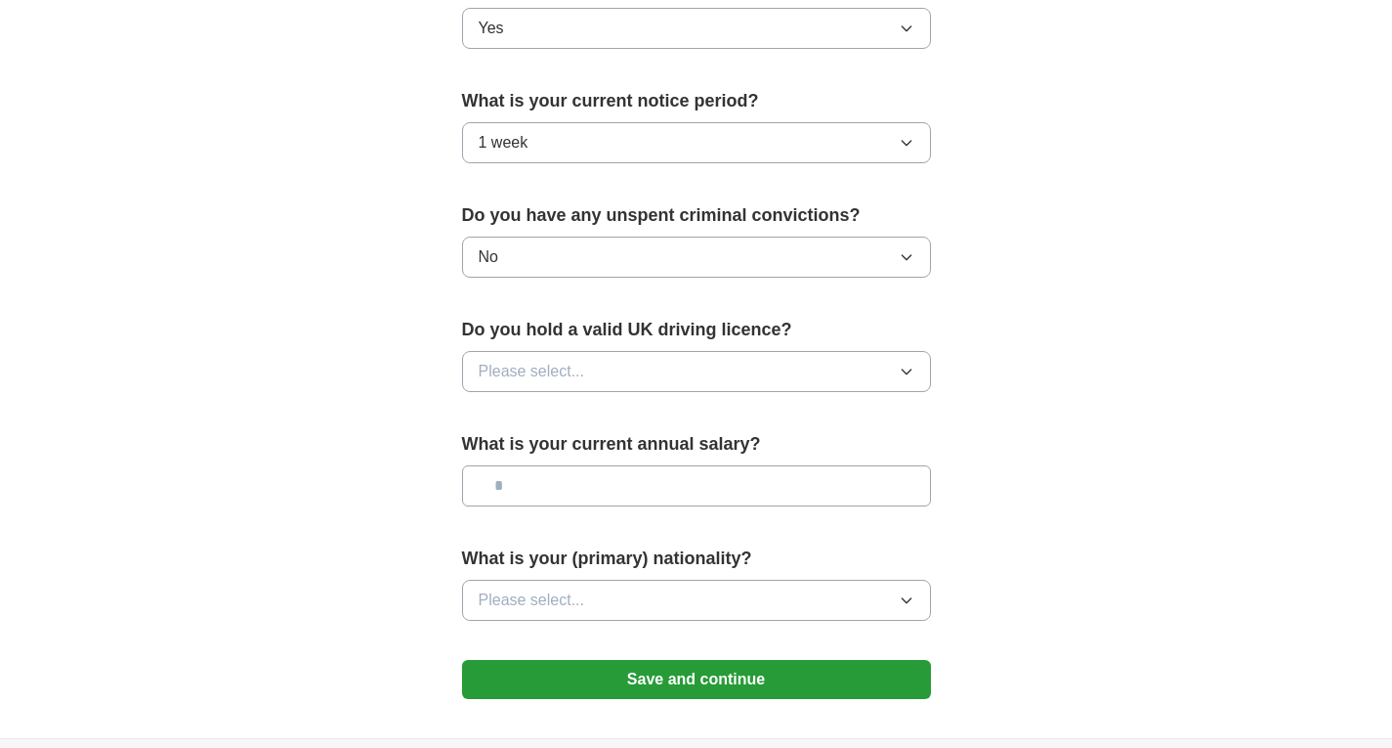
click at [494, 374] on span "Please select..." at bounding box center [532, 371] width 107 height 23
click at [515, 417] on div "Yes" at bounding box center [697, 416] width 436 height 23
click at [519, 489] on input "text" at bounding box center [696, 485] width 469 height 41
type input "********"
click at [566, 597] on span "Please select..." at bounding box center [532, 599] width 107 height 23
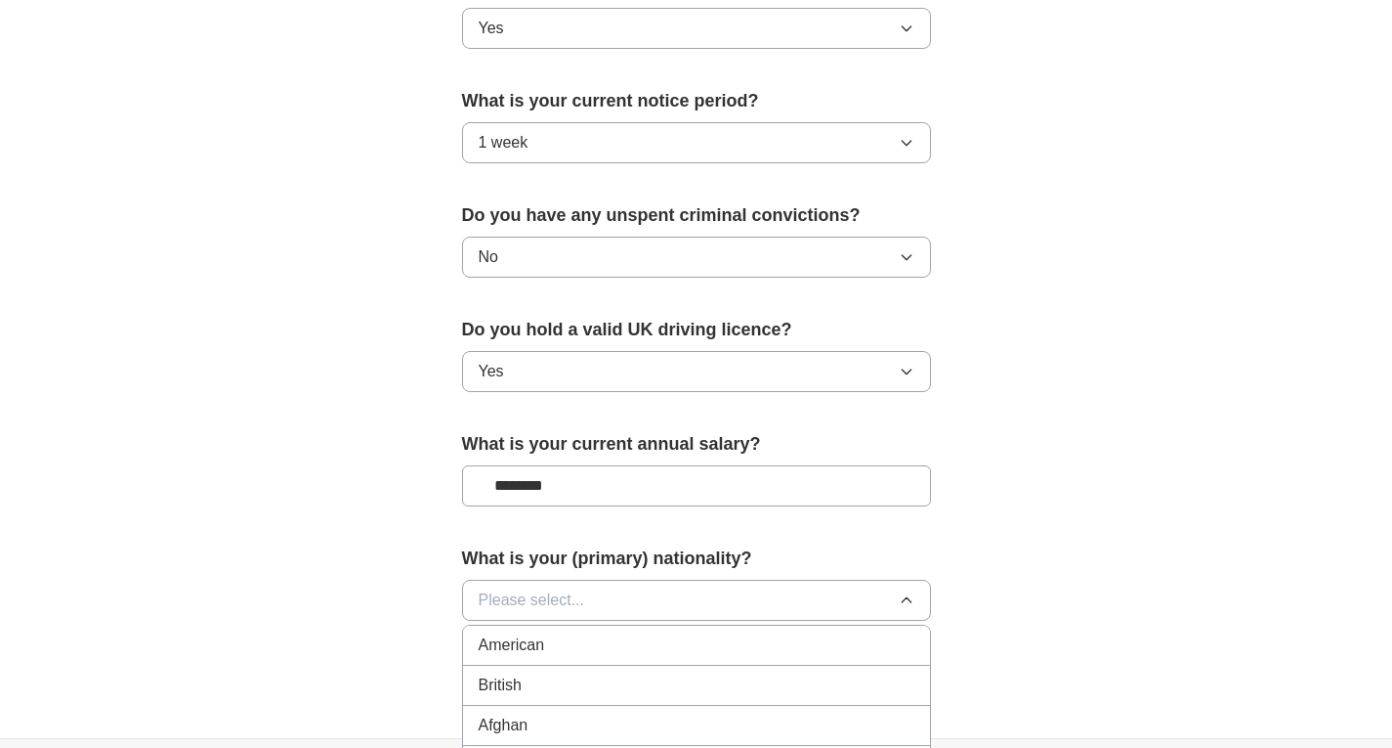
click at [544, 679] on div "British" at bounding box center [697, 684] width 436 height 23
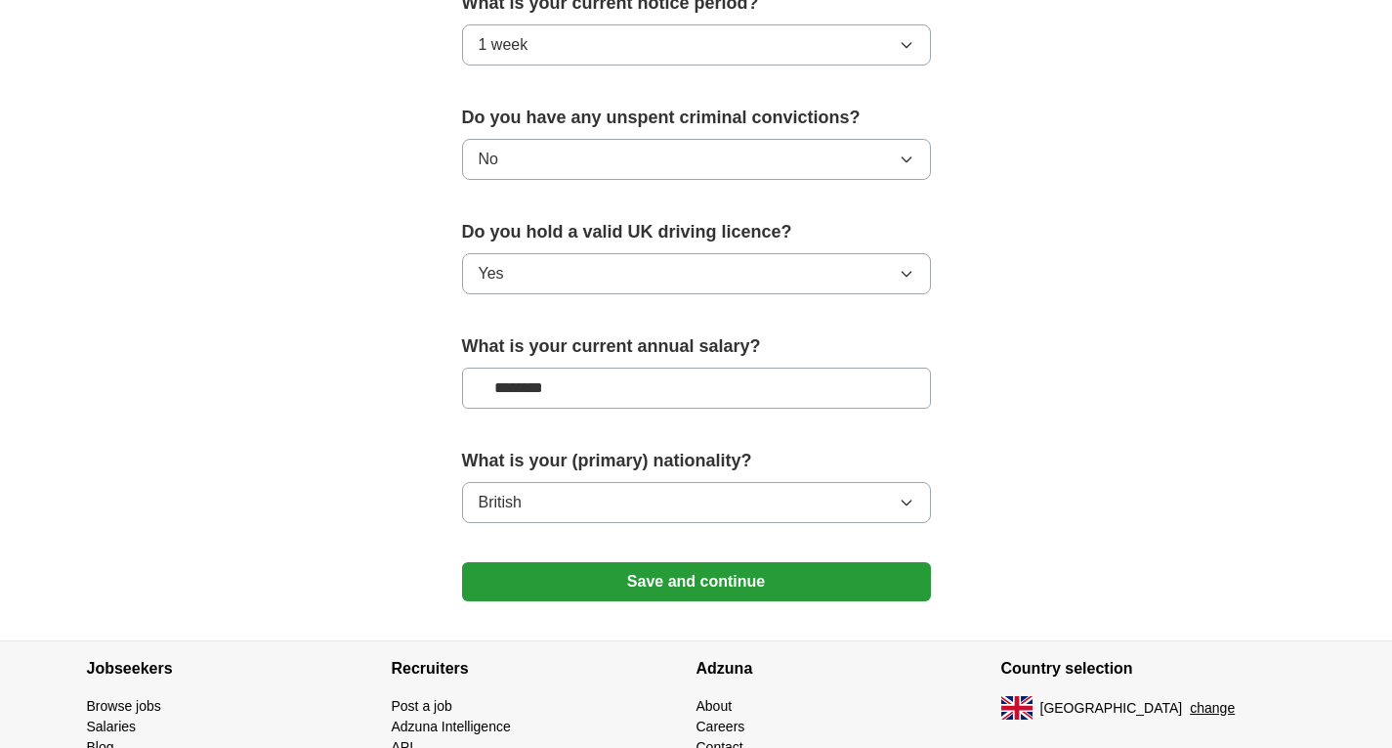
scroll to position [1270, 0]
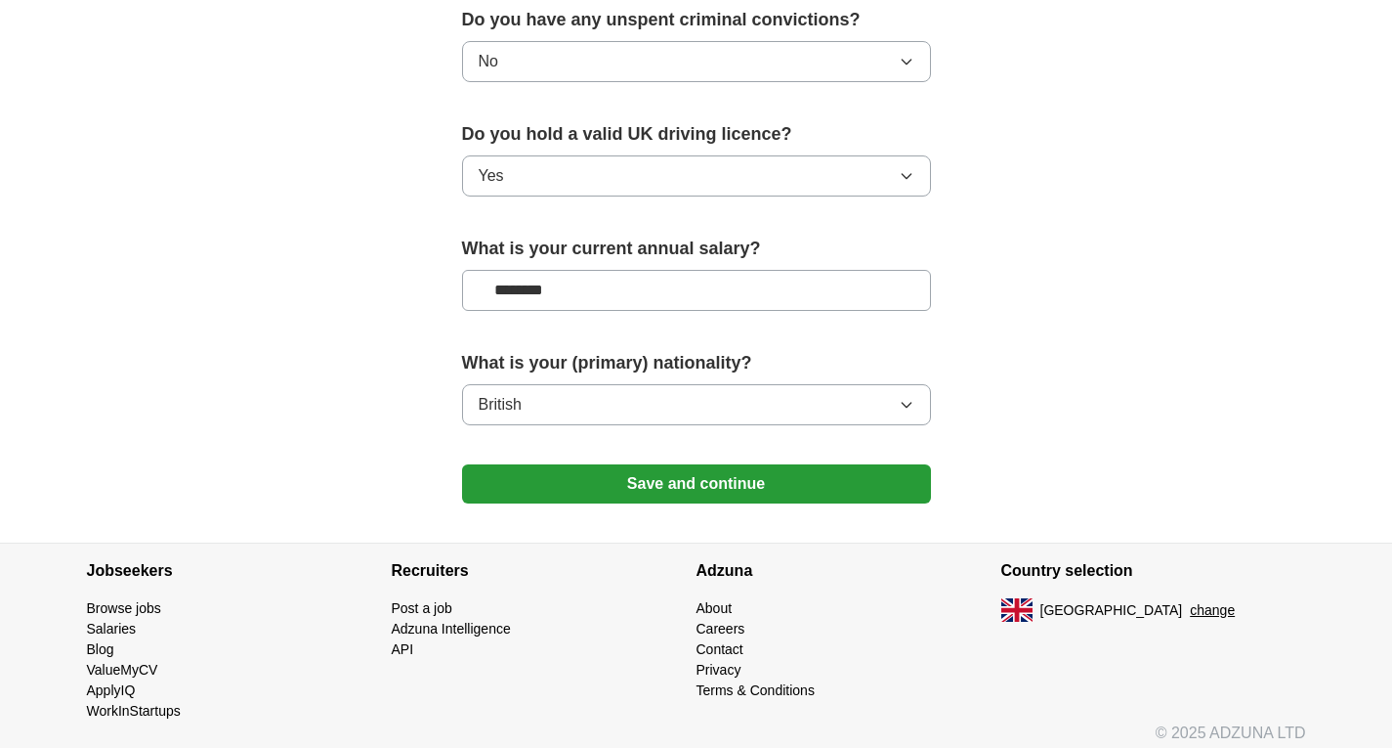
click at [678, 489] on button "Save and continue" at bounding box center [696, 483] width 469 height 39
